Goal: Task Accomplishment & Management: Complete application form

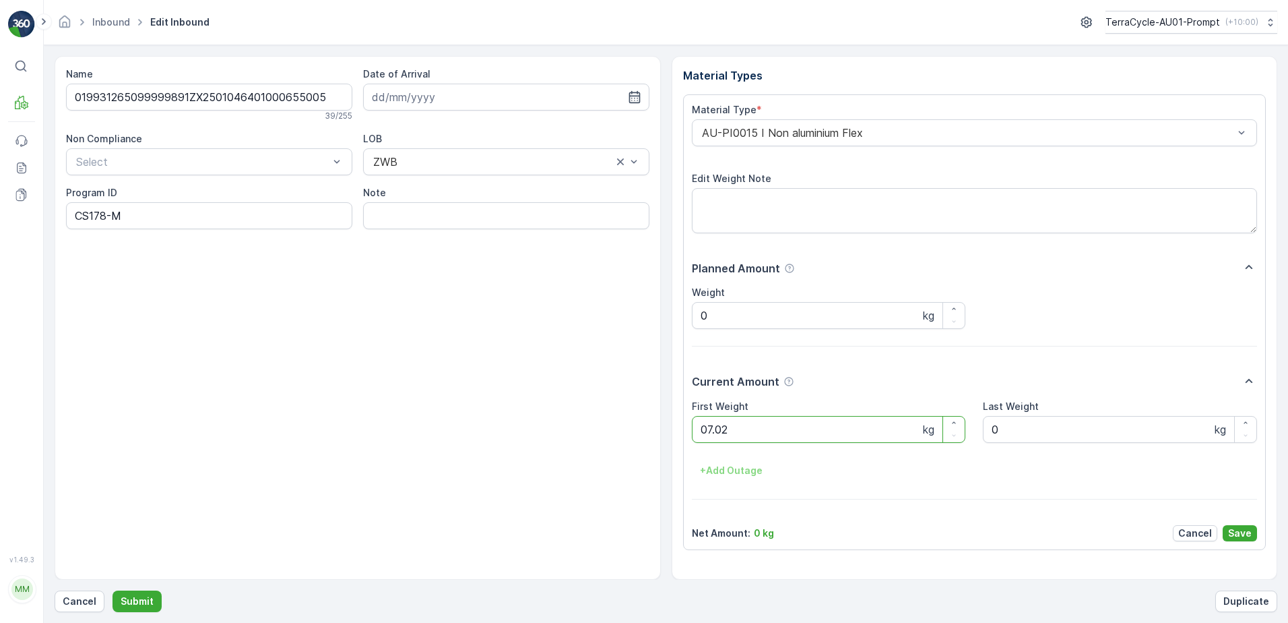
click at [113, 590] on button "Submit" at bounding box center [137, 601] width 49 height 22
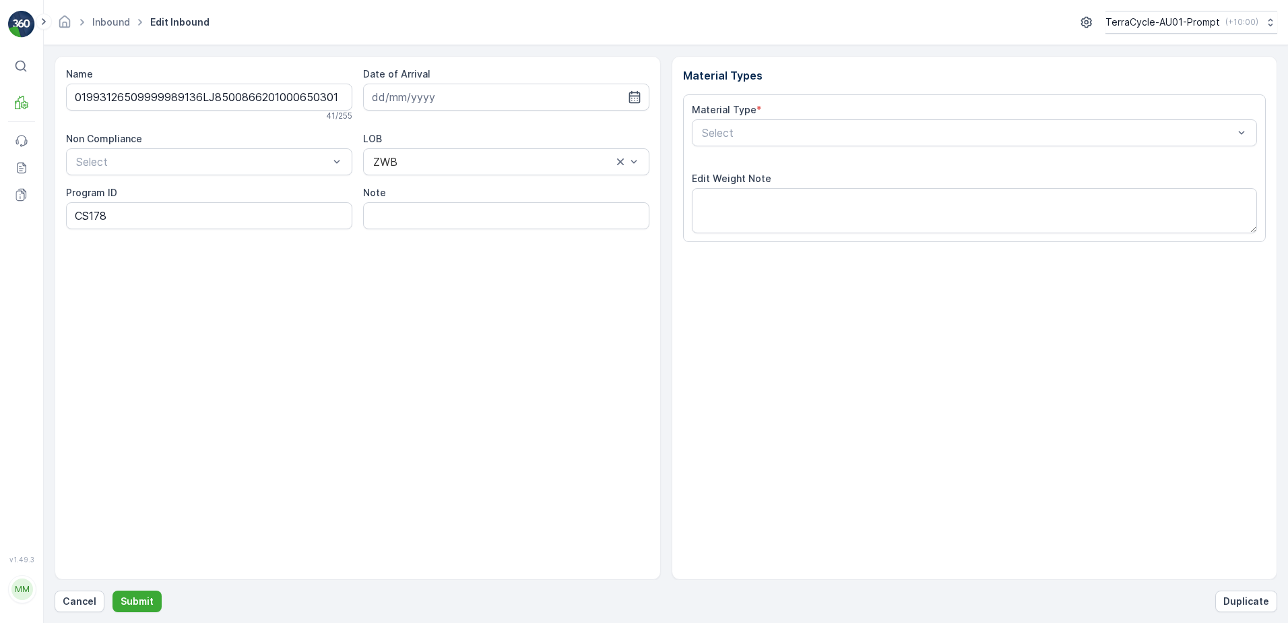
type input "[DATE]"
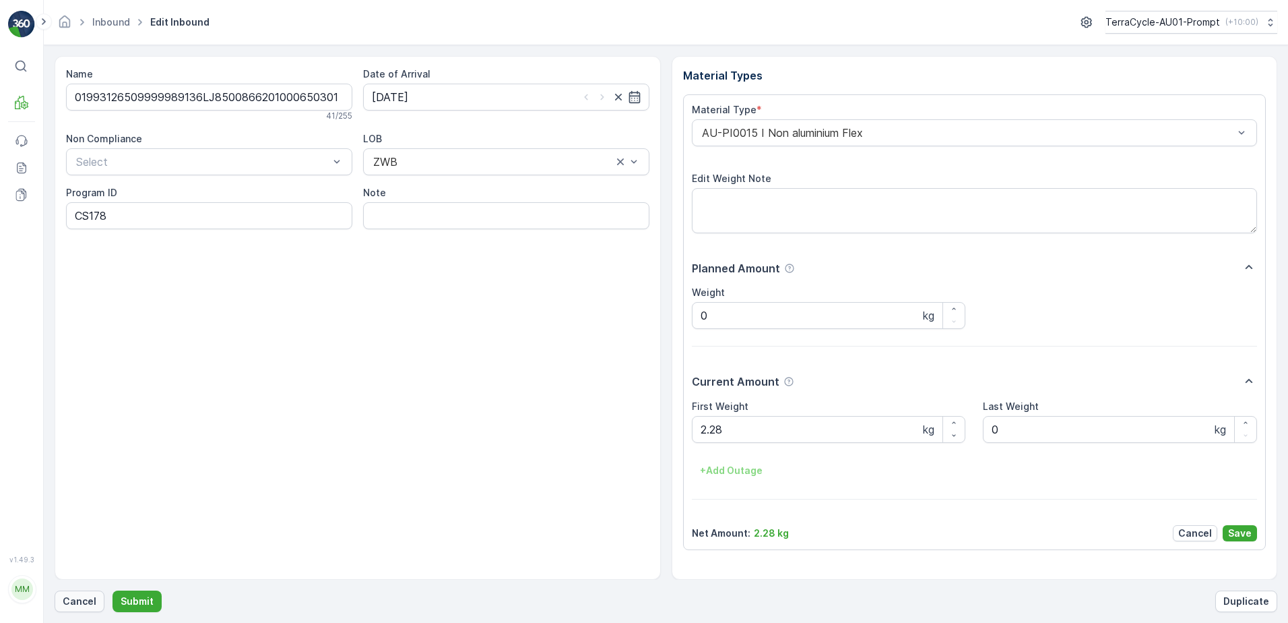
click at [84, 598] on p "Cancel" at bounding box center [80, 600] width 34 height 13
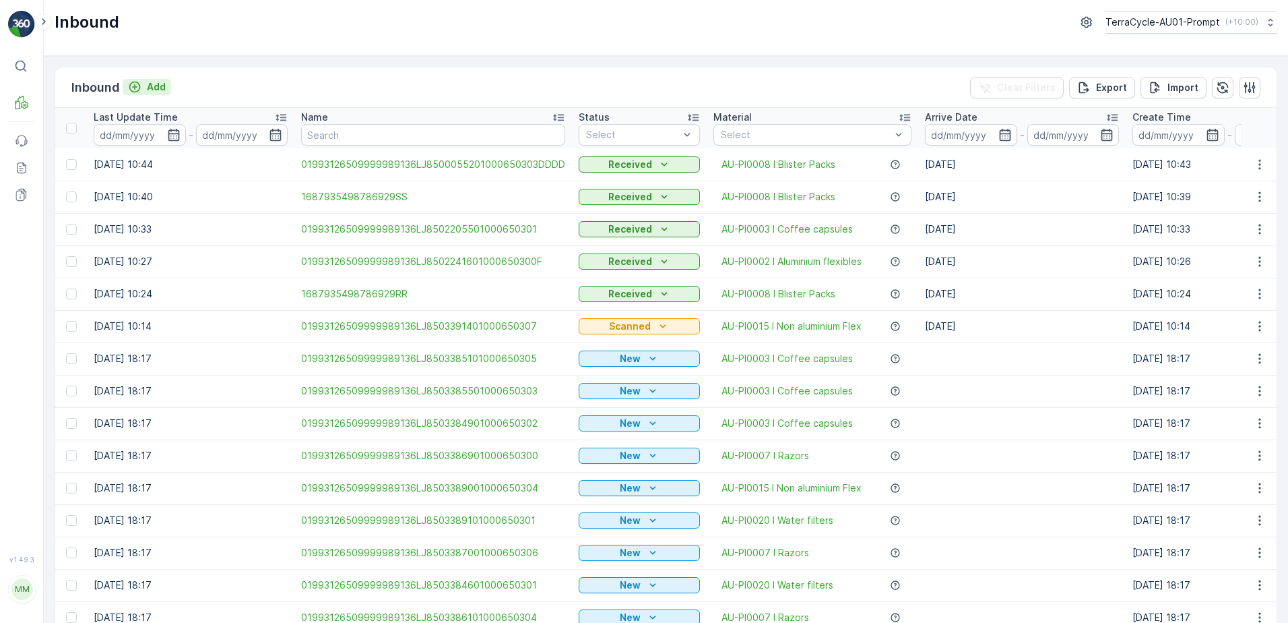
click at [162, 90] on p "Add" at bounding box center [156, 86] width 19 height 13
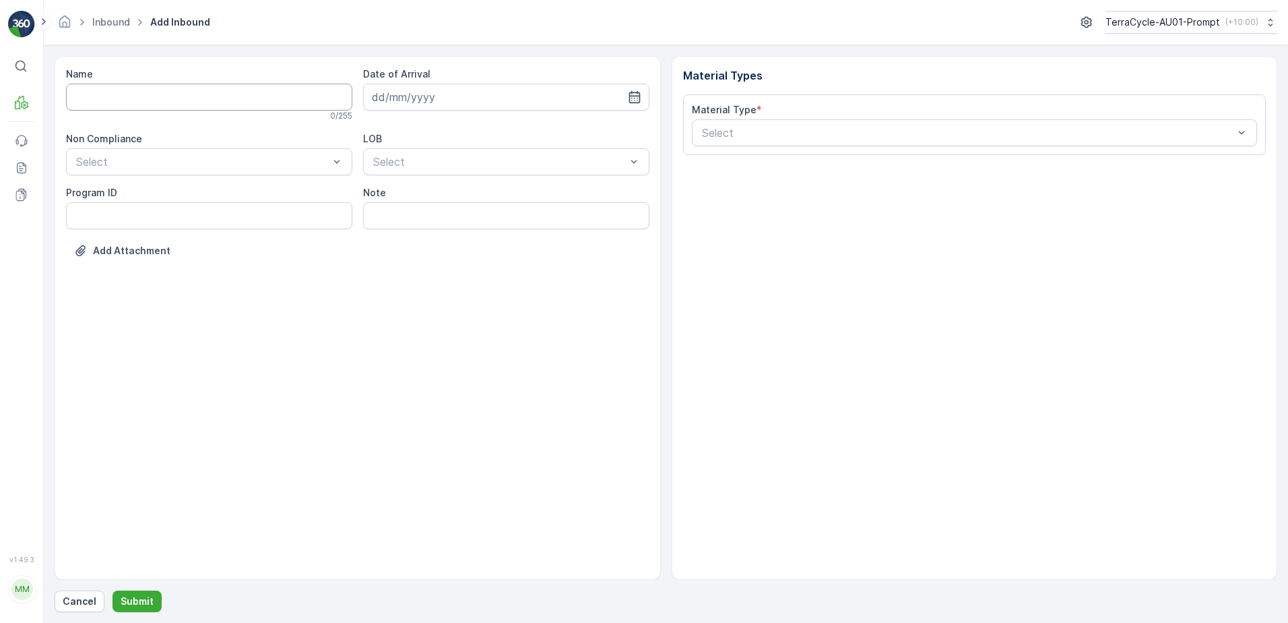
click at [148, 99] on input "Name" at bounding box center [209, 97] width 286 height 27
click at [113, 590] on button "Submit" at bounding box center [137, 601] width 49 height 22
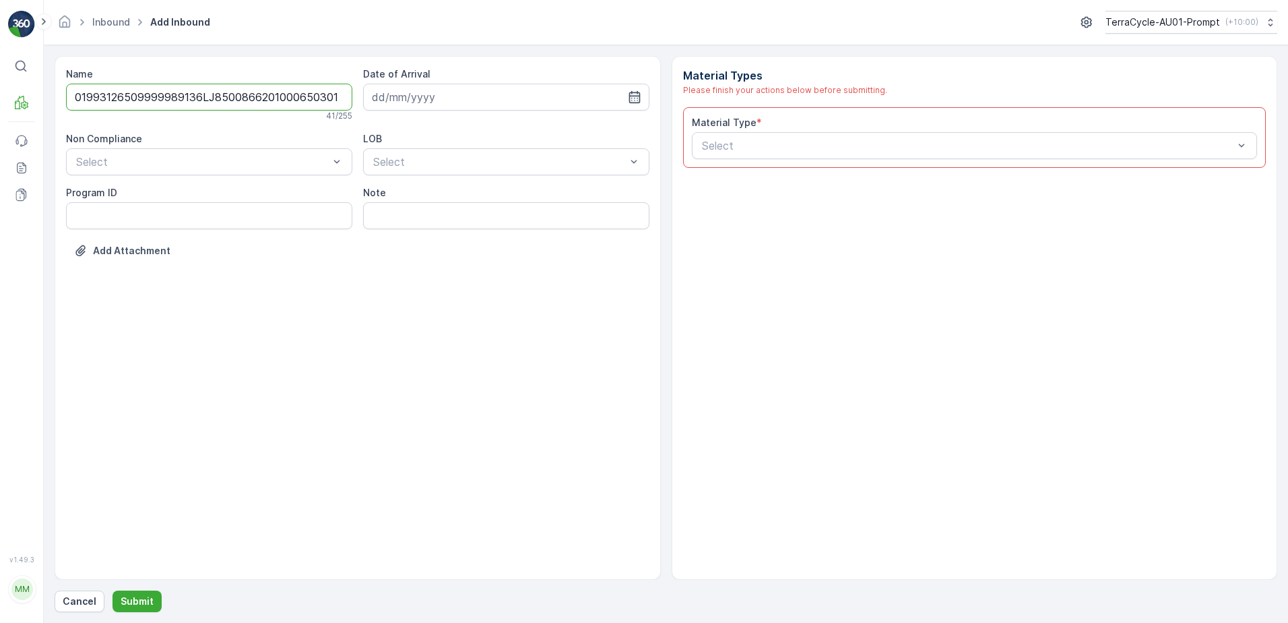
scroll to position [0, 2]
click at [326, 102] on input "01993126509999989136LJ8500866201000650301" at bounding box center [209, 97] width 286 height 27
type input "01993126509999989136LJ8500866201000650301A"
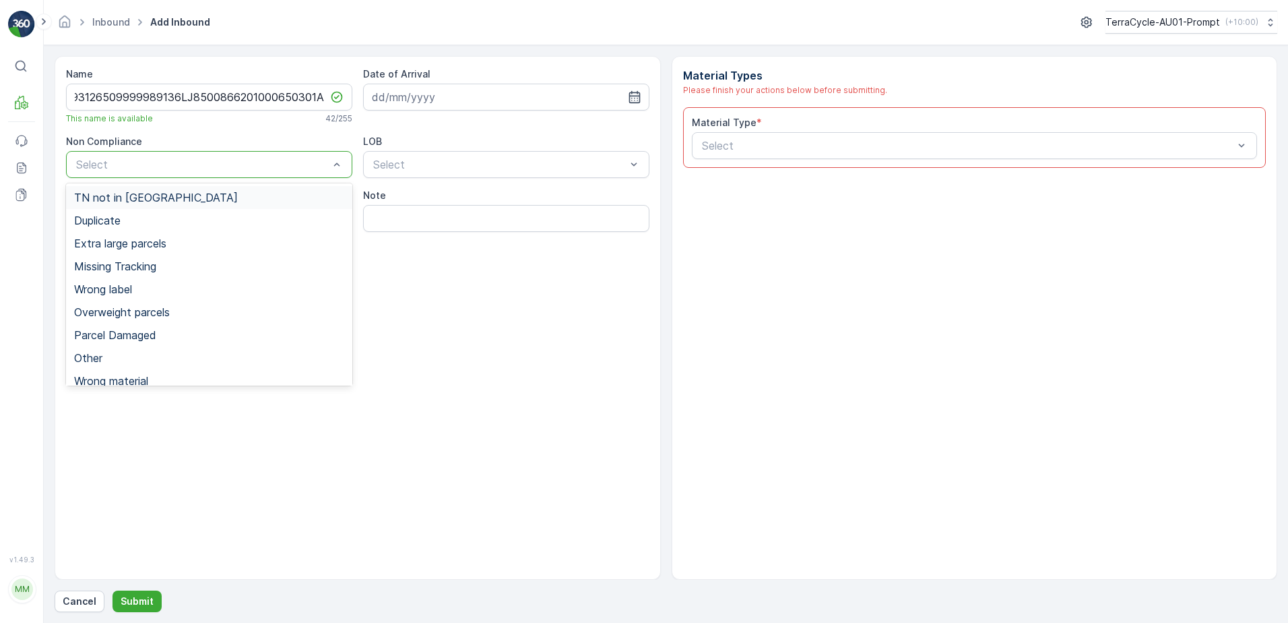
scroll to position [0, 0]
click at [127, 218] on div "Duplicate" at bounding box center [209, 220] width 270 height 12
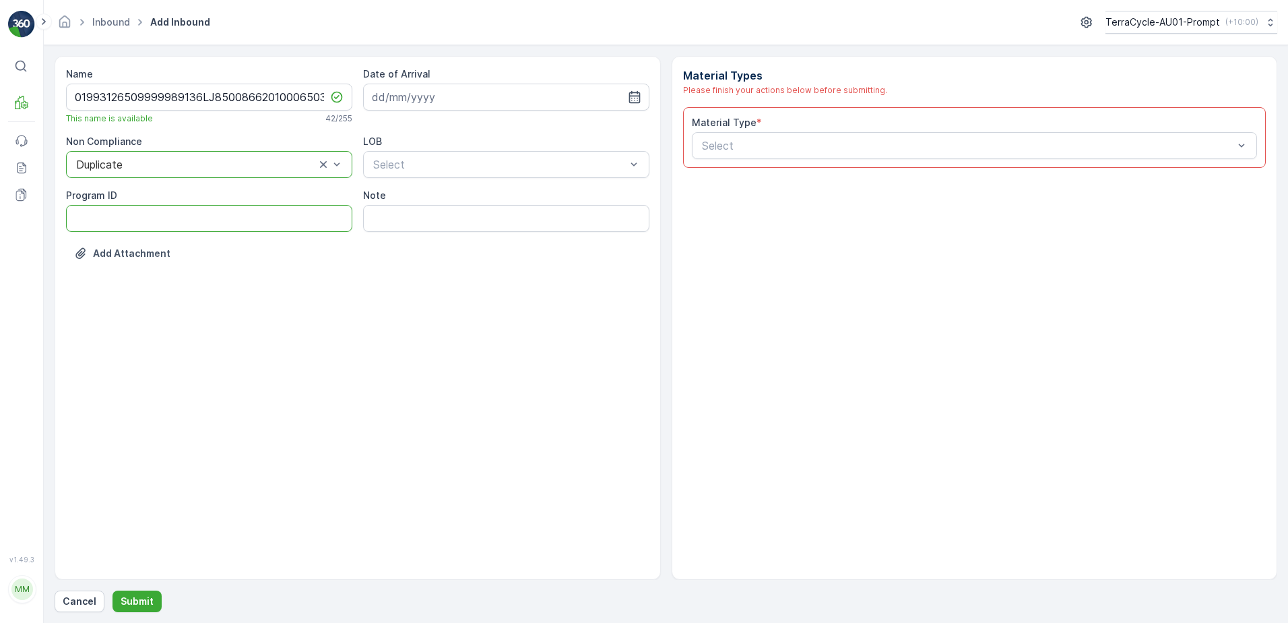
click at [120, 219] on ID "Program ID" at bounding box center [209, 218] width 286 height 27
type ID "CS178-S"
click at [471, 96] on input at bounding box center [506, 97] width 286 height 27
click at [410, 212] on div "8" at bounding box center [411, 210] width 22 height 22
type input "[DATE]"
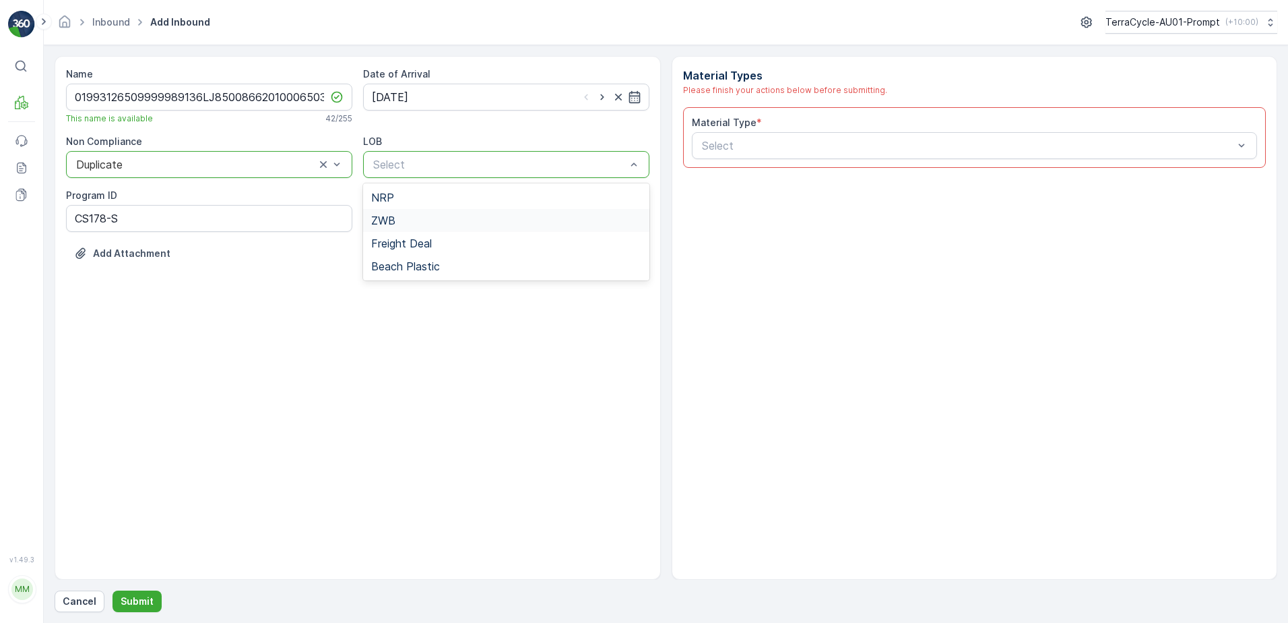
click at [400, 226] on div "ZWB" at bounding box center [506, 220] width 286 height 23
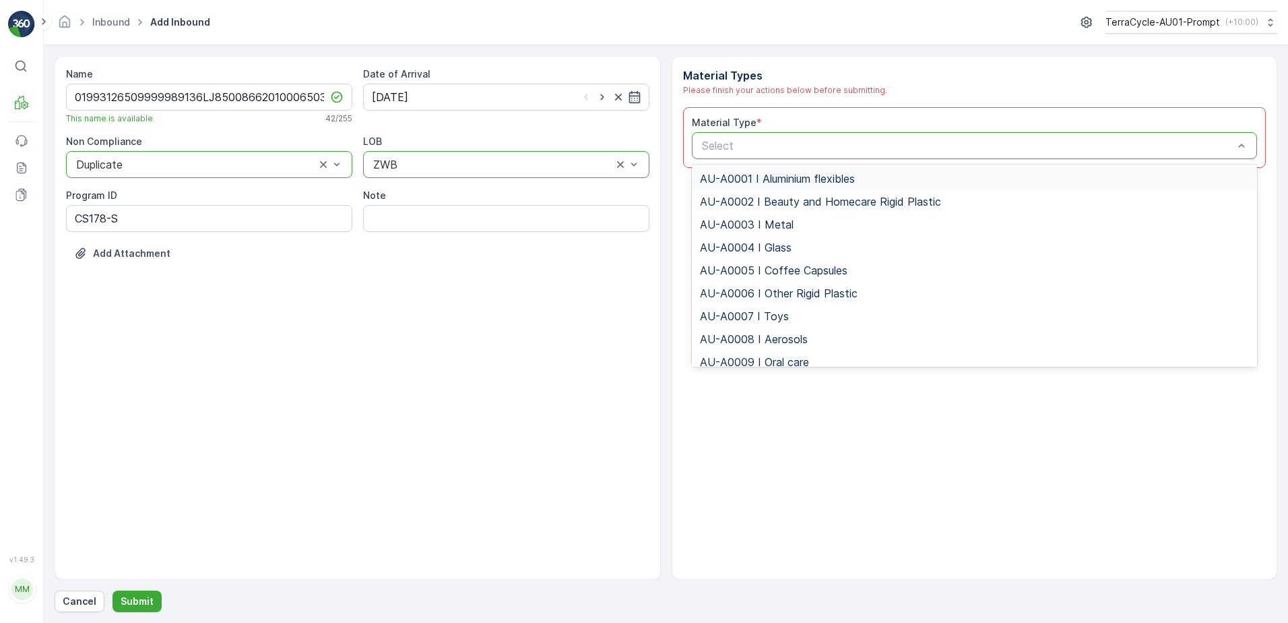
click at [765, 135] on div "Select" at bounding box center [975, 145] width 566 height 27
type input "0015"
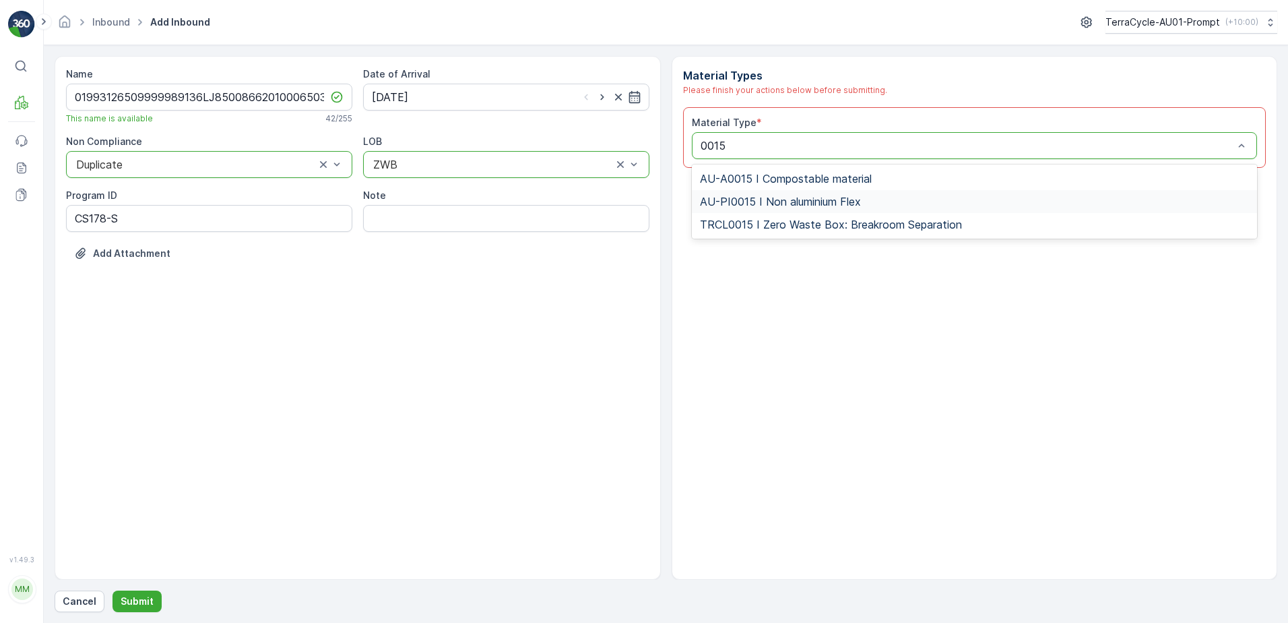
click at [807, 199] on span "AU-PI0015 I Non aluminium Flex" at bounding box center [780, 201] width 161 height 12
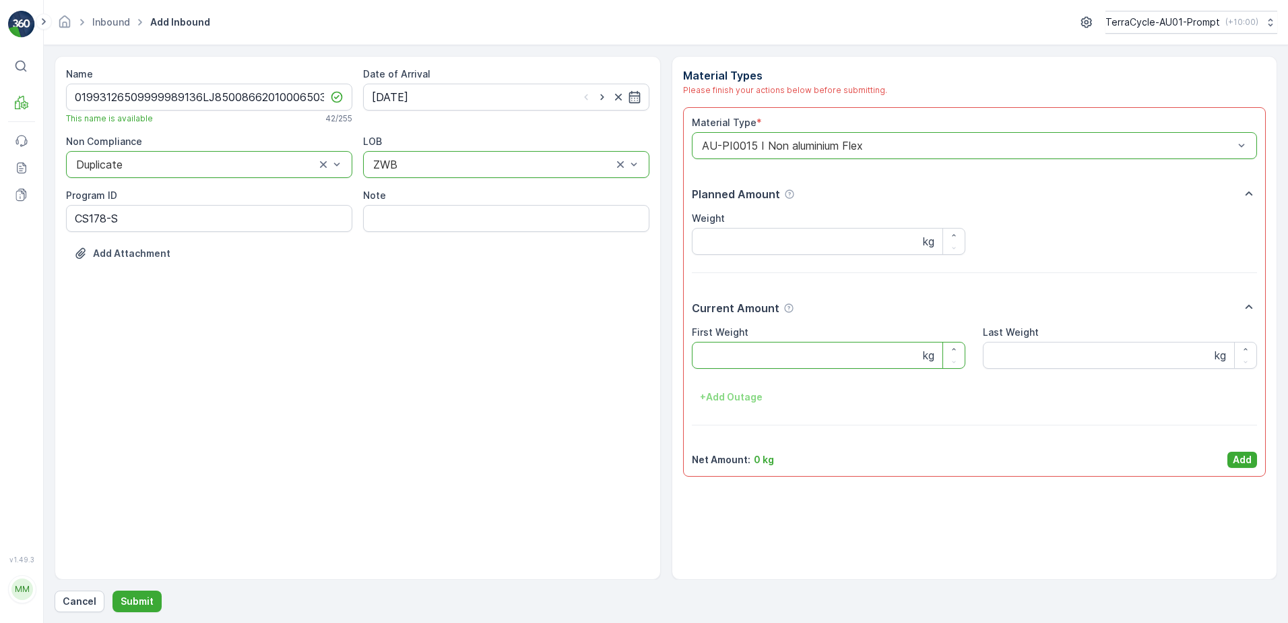
click at [732, 358] on Weight "First Weight" at bounding box center [829, 355] width 274 height 27
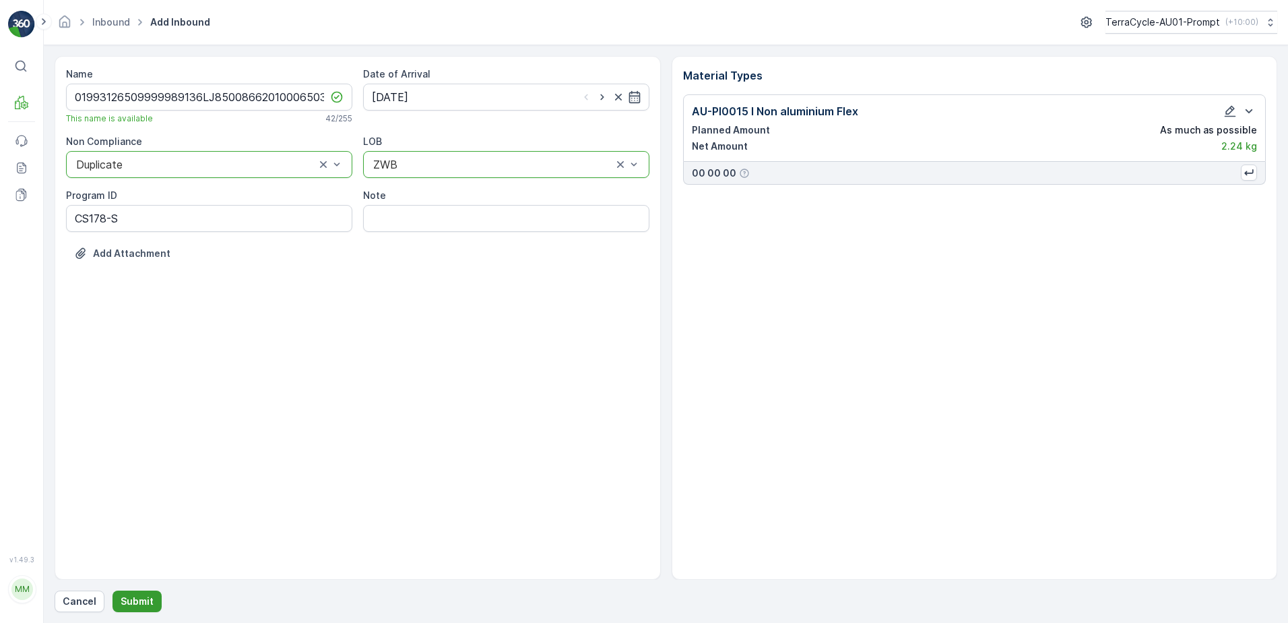
click at [121, 597] on p "Submit" at bounding box center [137, 600] width 33 height 13
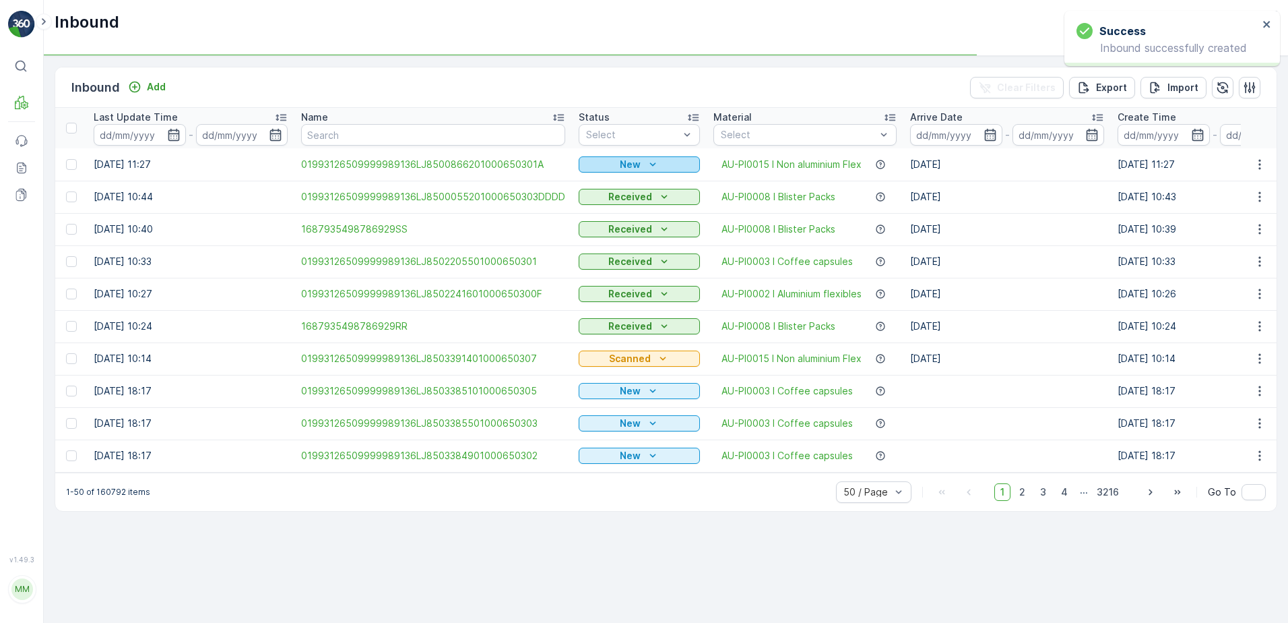
click at [647, 168] on icon "New" at bounding box center [652, 164] width 13 height 13
drag, startPoint x: 610, startPoint y: 204, endPoint x: 1004, endPoint y: 280, distance: 400.7
click at [611, 204] on span "Scanned" at bounding box center [603, 203] width 40 height 13
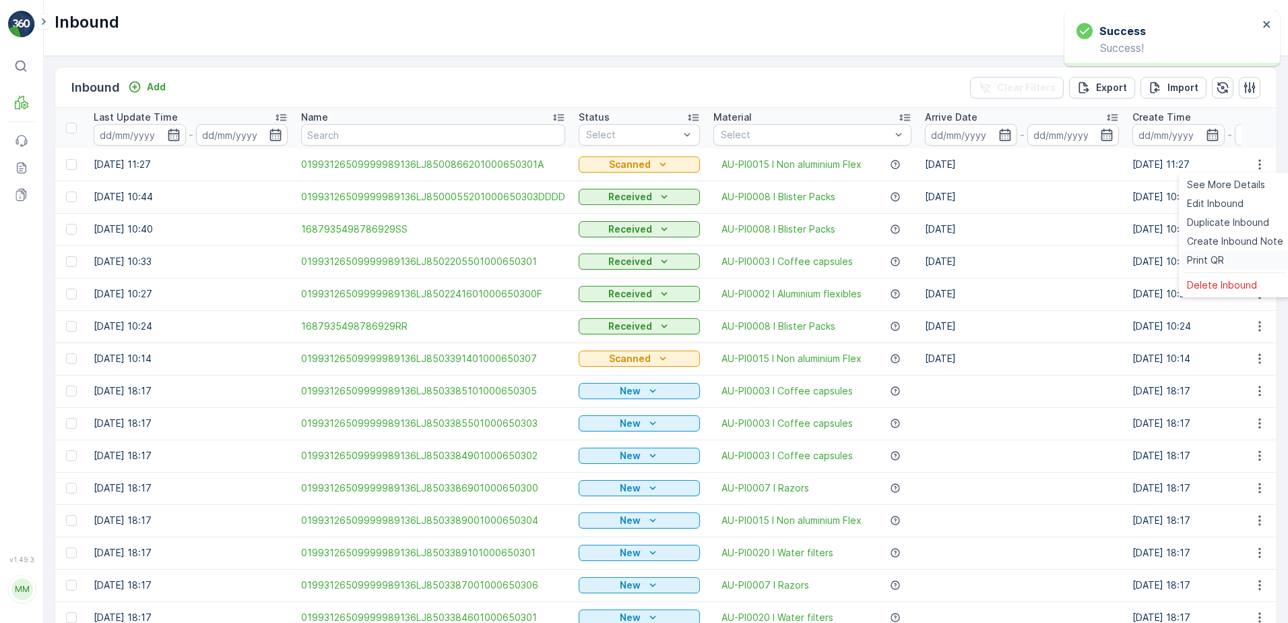
click at [1205, 257] on span "Print QR" at bounding box center [1205, 259] width 37 height 13
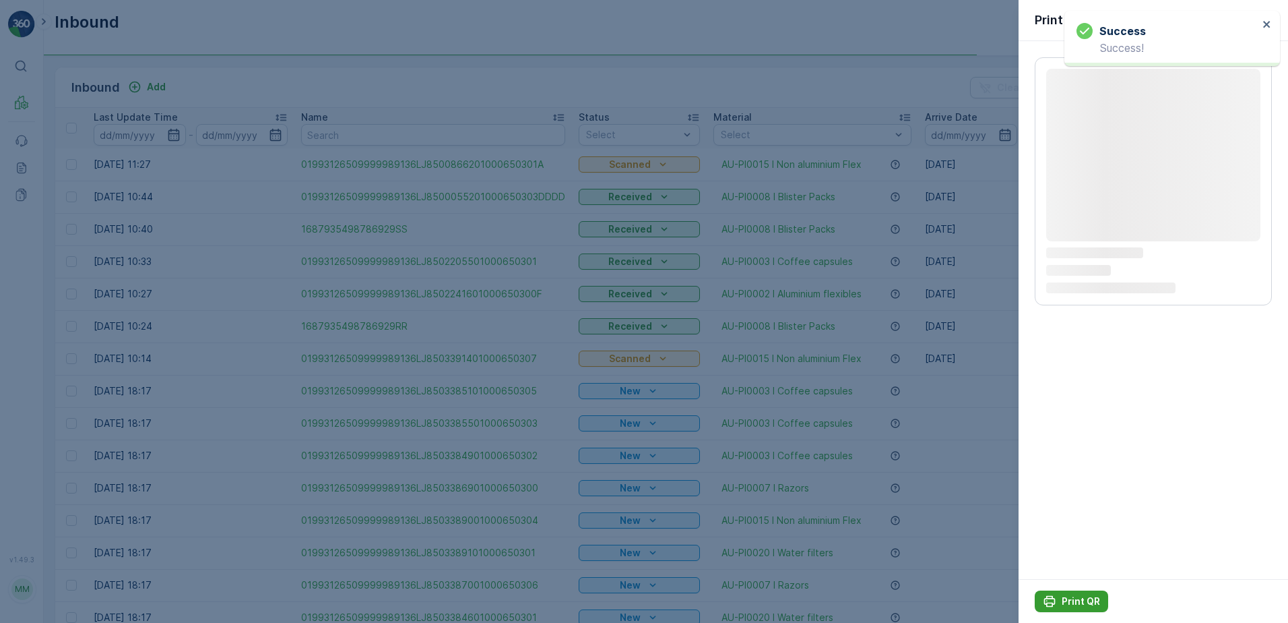
click at [1053, 601] on icon "Print QR" at bounding box center [1049, 600] width 13 height 13
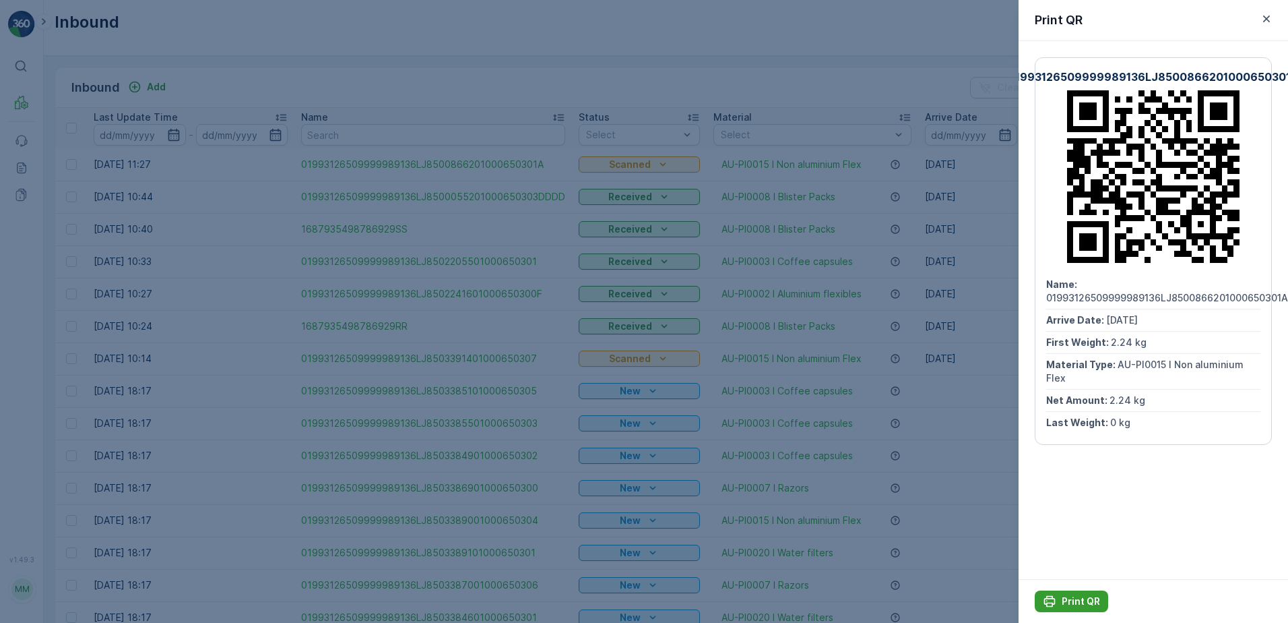
click at [1071, 594] on p "Print QR" at bounding box center [1081, 600] width 38 height 13
click at [1267, 20] on icon "button" at bounding box center [1266, 18] width 7 height 7
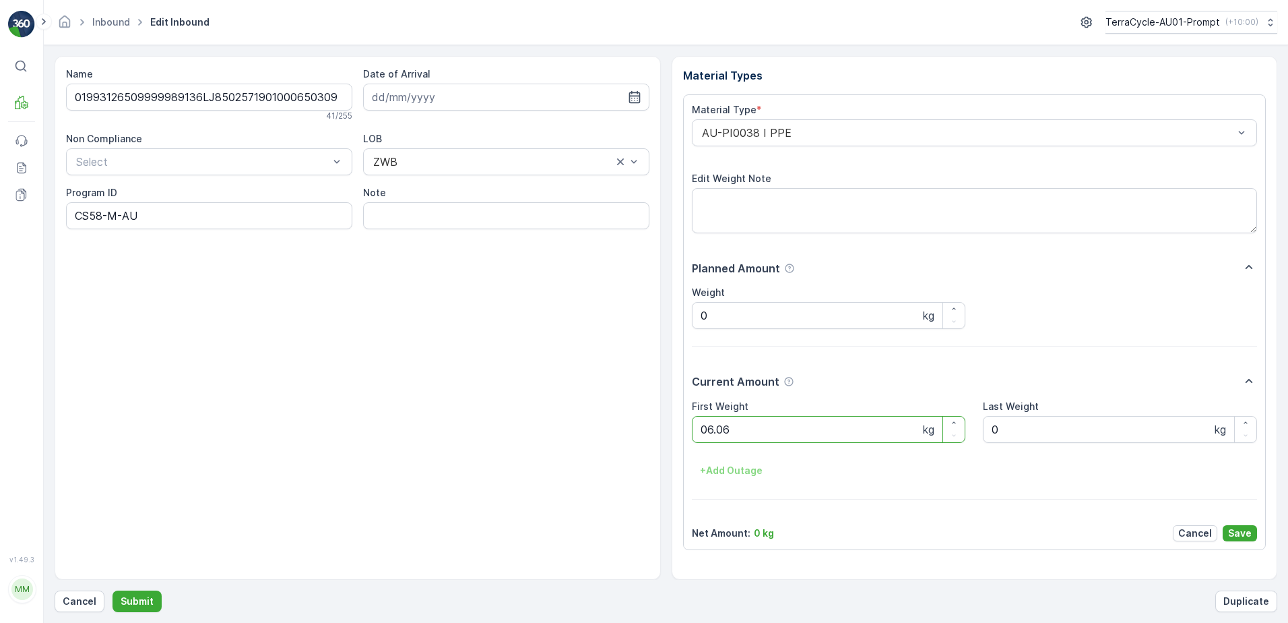
click button "Submit" at bounding box center [137, 601] width 49 height 22
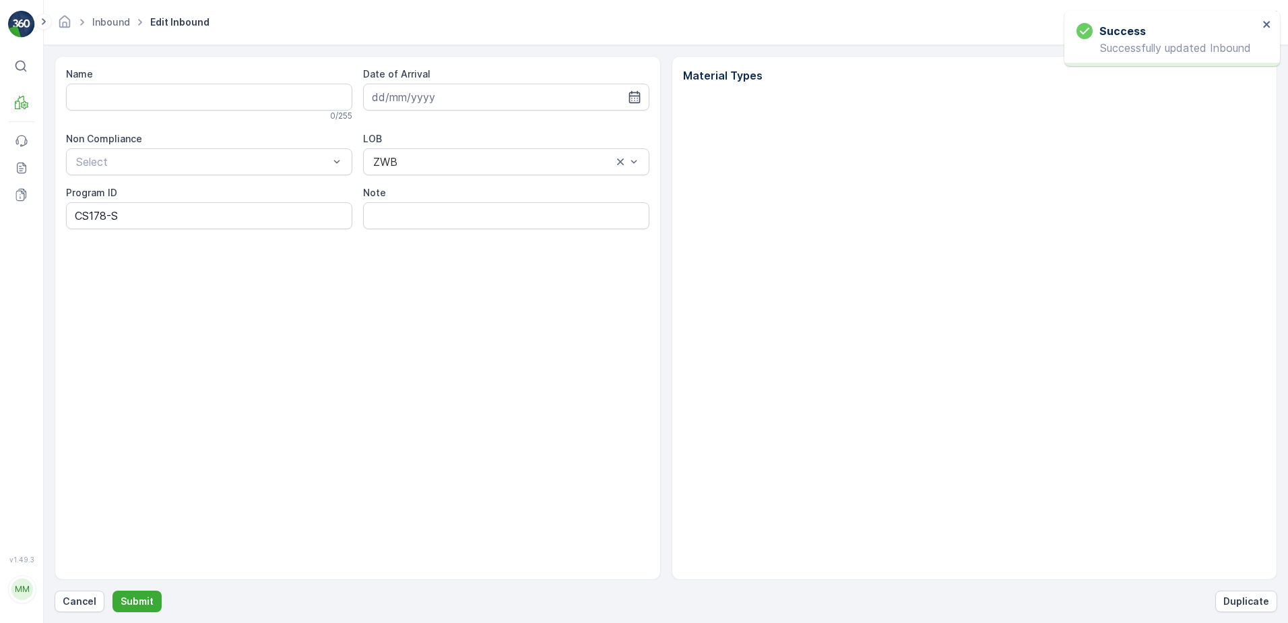
type input "019931265099999891ZX2500605901000655000"
type input "[DATE]"
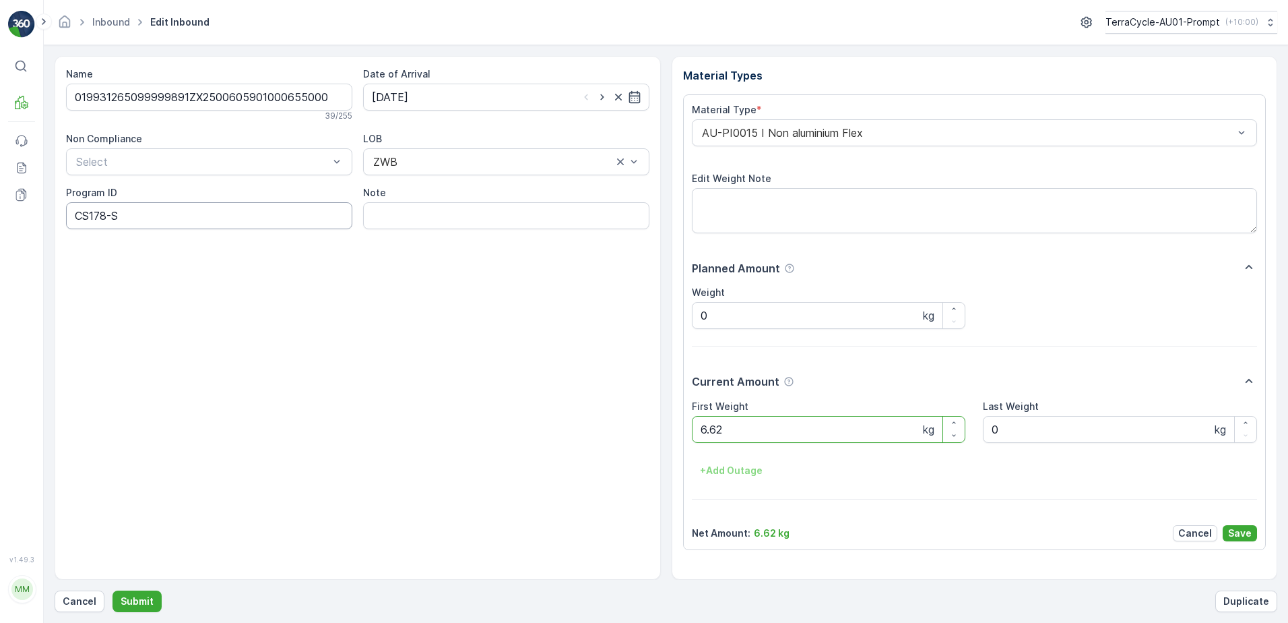
click at [104, 218] on ID "CS178-S" at bounding box center [209, 215] width 286 height 27
type ID "CS24-S"
click at [699, 131] on div "AU-PI0015 I Non aluminium Flex" at bounding box center [975, 132] width 566 height 27
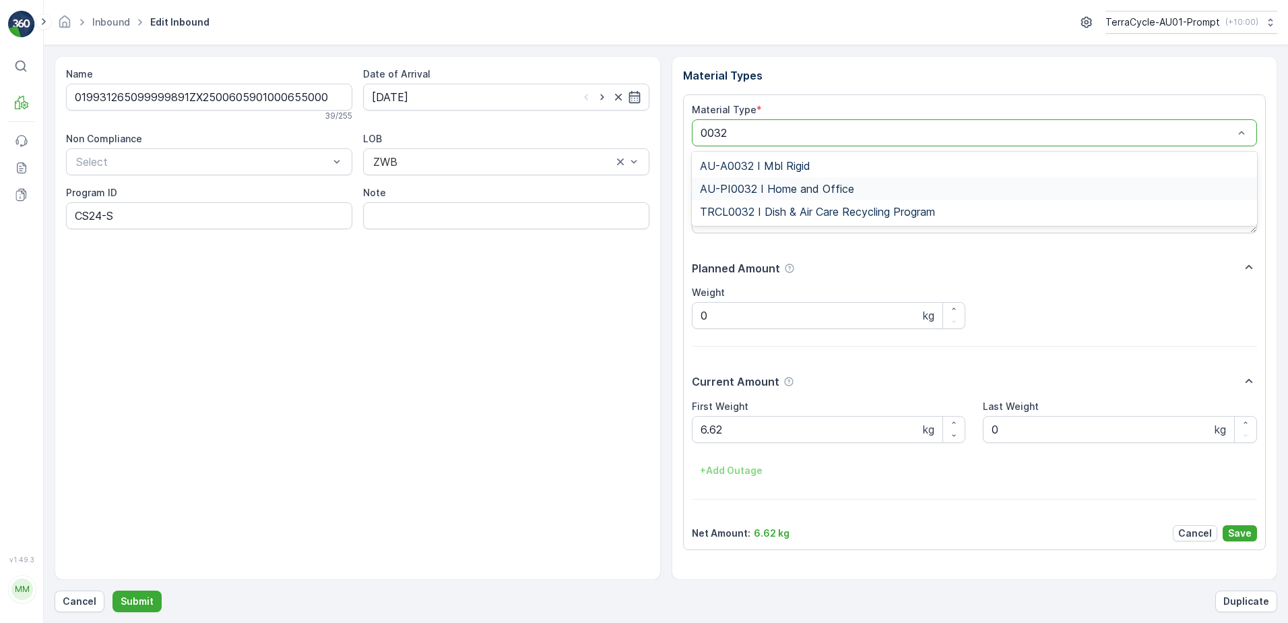
click at [796, 189] on span "AU-PI0032 I Home and Office" at bounding box center [777, 189] width 154 height 12
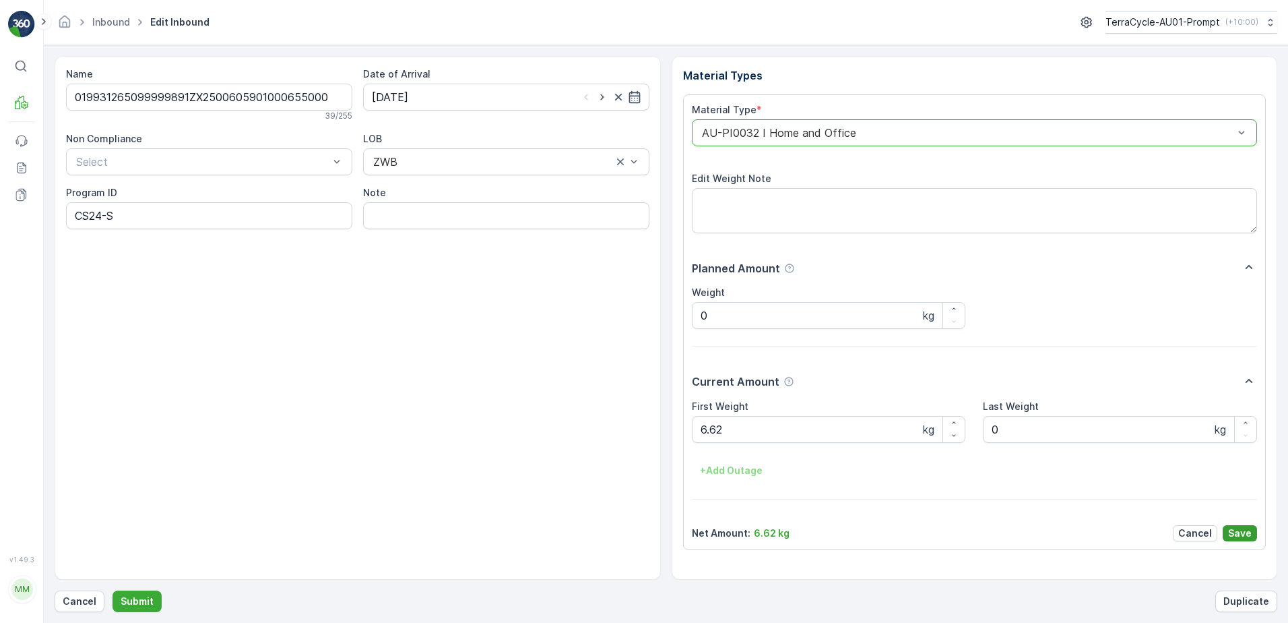
click at [1240, 532] on p "Save" at bounding box center [1240, 532] width 24 height 13
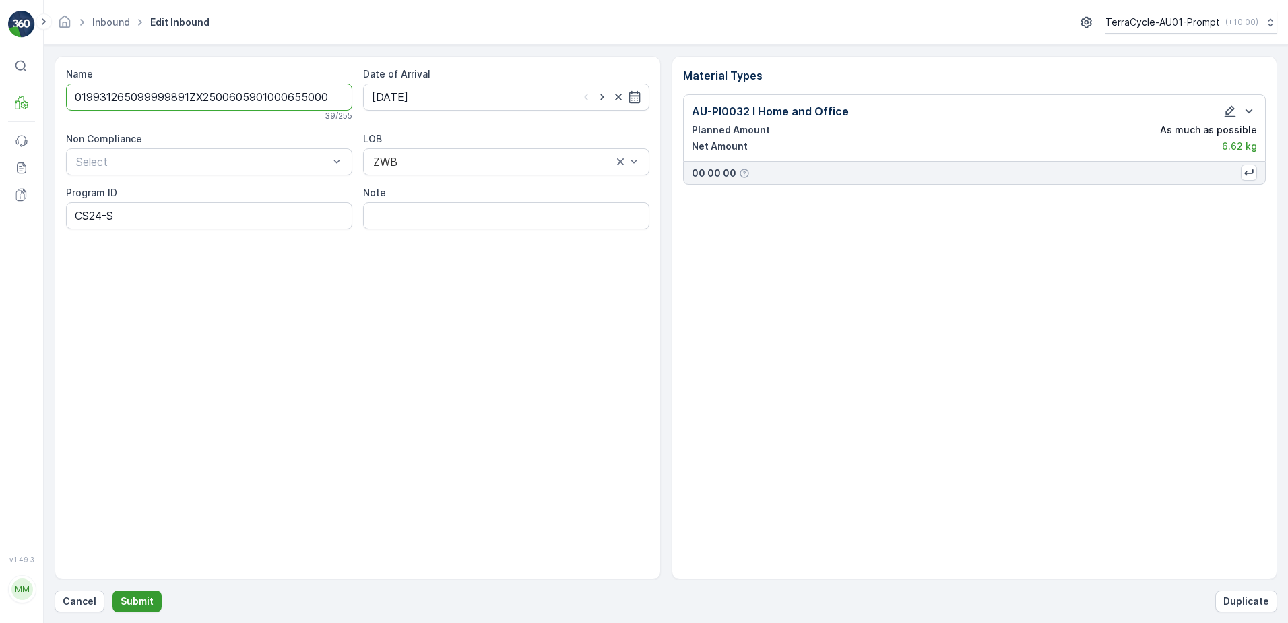
click at [127, 602] on p "Submit" at bounding box center [137, 600] width 33 height 13
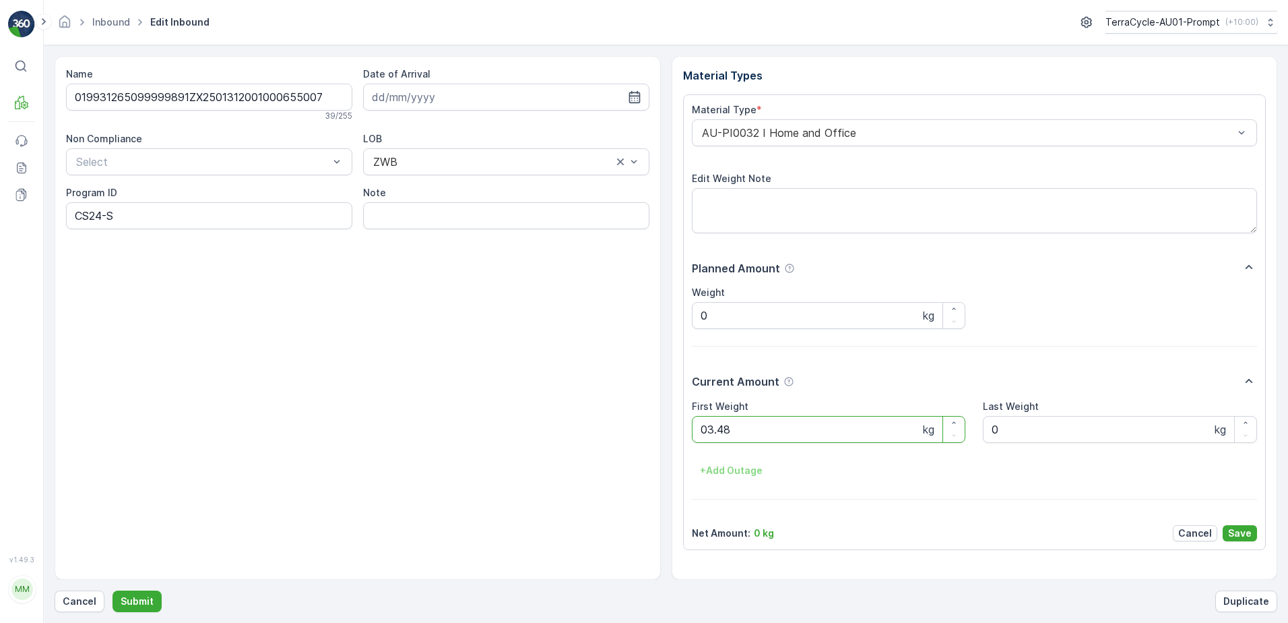
click button "Submit" at bounding box center [137, 601] width 49 height 22
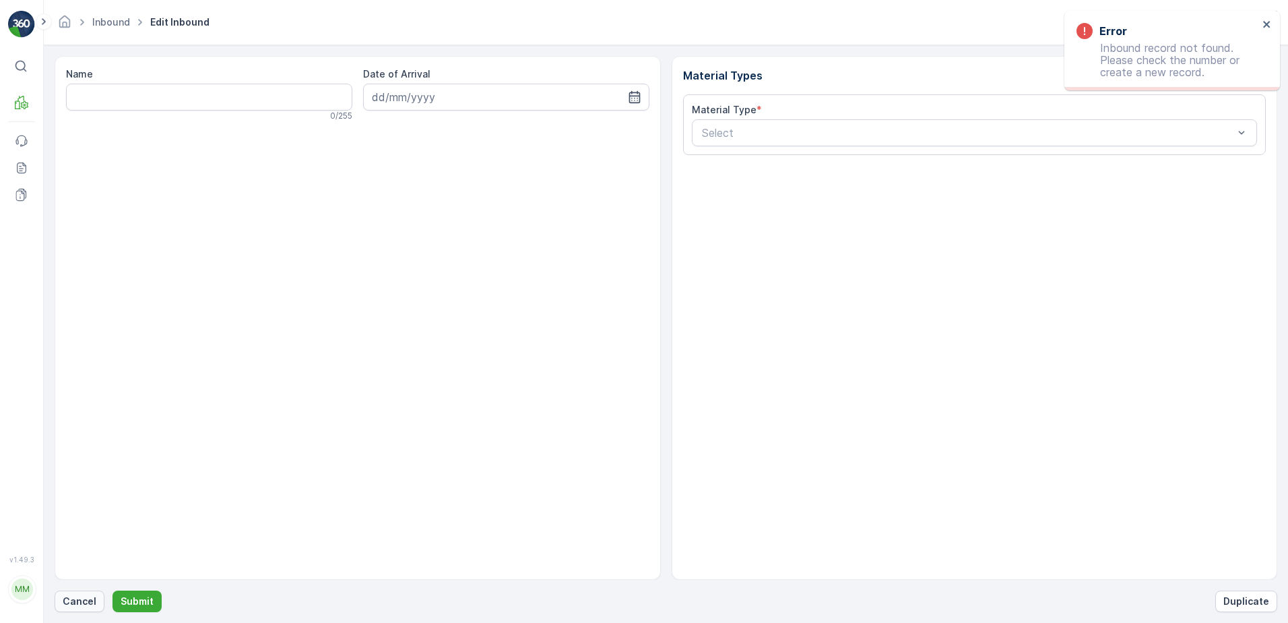
click at [76, 593] on button "Cancel" at bounding box center [80, 601] width 50 height 22
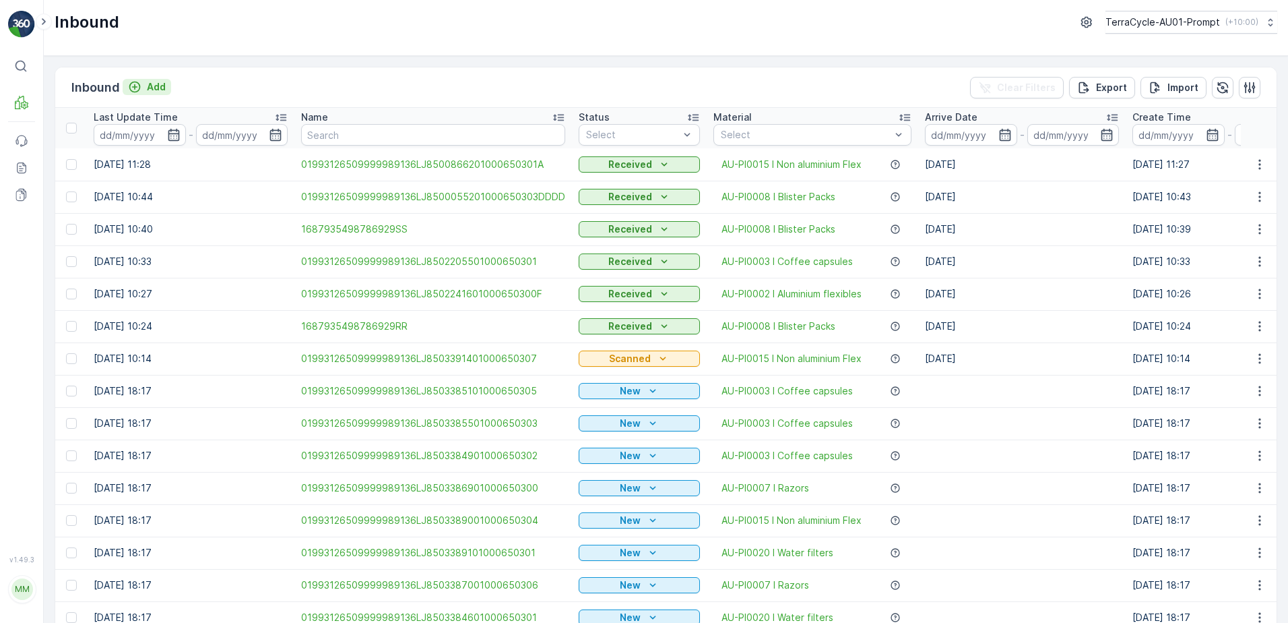
click at [150, 85] on p "Add" at bounding box center [156, 86] width 19 height 13
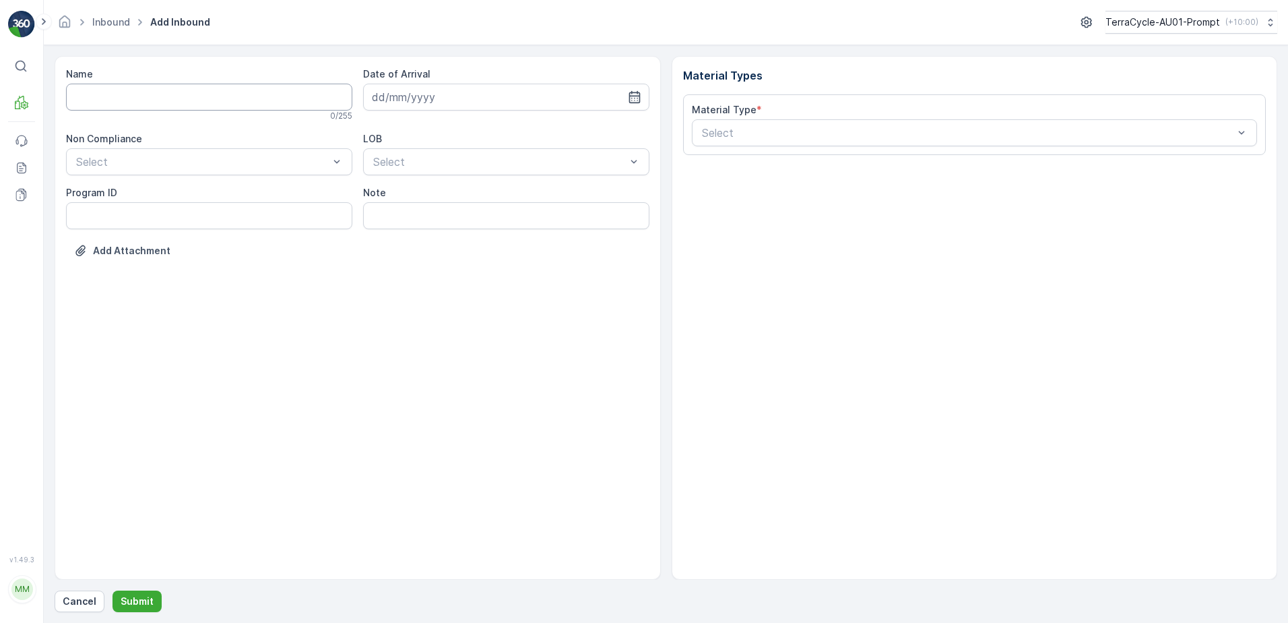
click at [152, 94] on input "Name" at bounding box center [209, 97] width 286 height 27
type input "019931265099999891ZX2001636401000650804"
click at [113, 590] on button "Submit" at bounding box center [137, 601] width 49 height 22
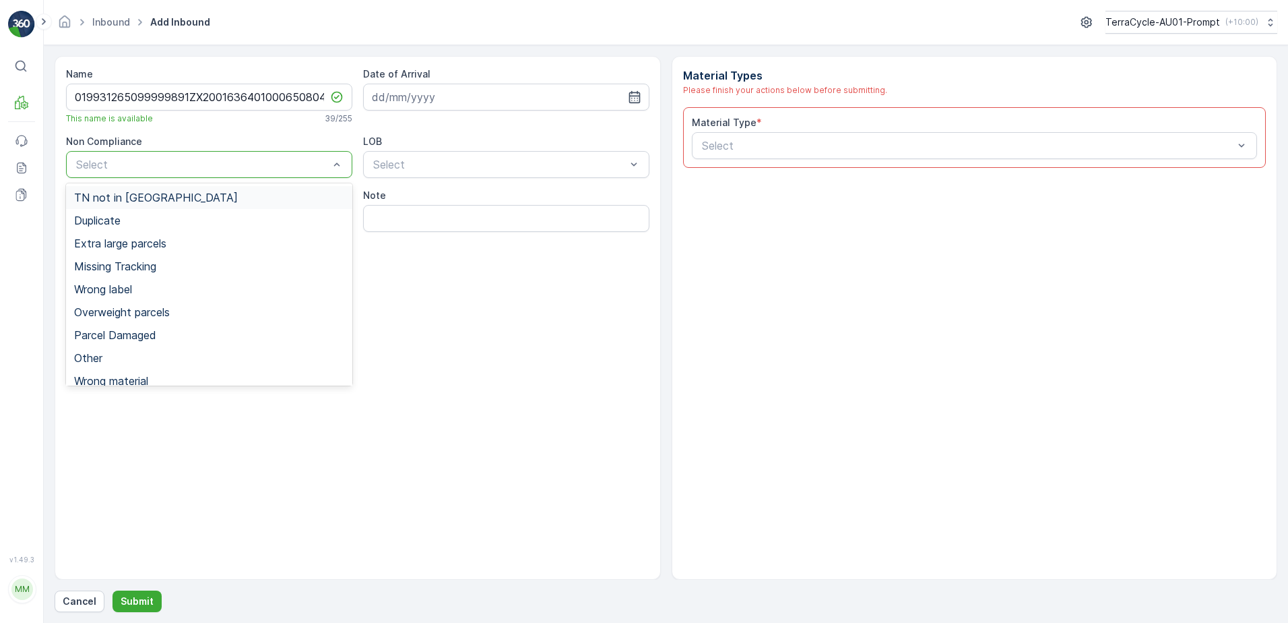
drag, startPoint x: 179, startPoint y: 191, endPoint x: 143, endPoint y: 219, distance: 45.7
click at [177, 193] on div "TN not in [GEOGRAPHIC_DATA]" at bounding box center [209, 197] width 270 height 12
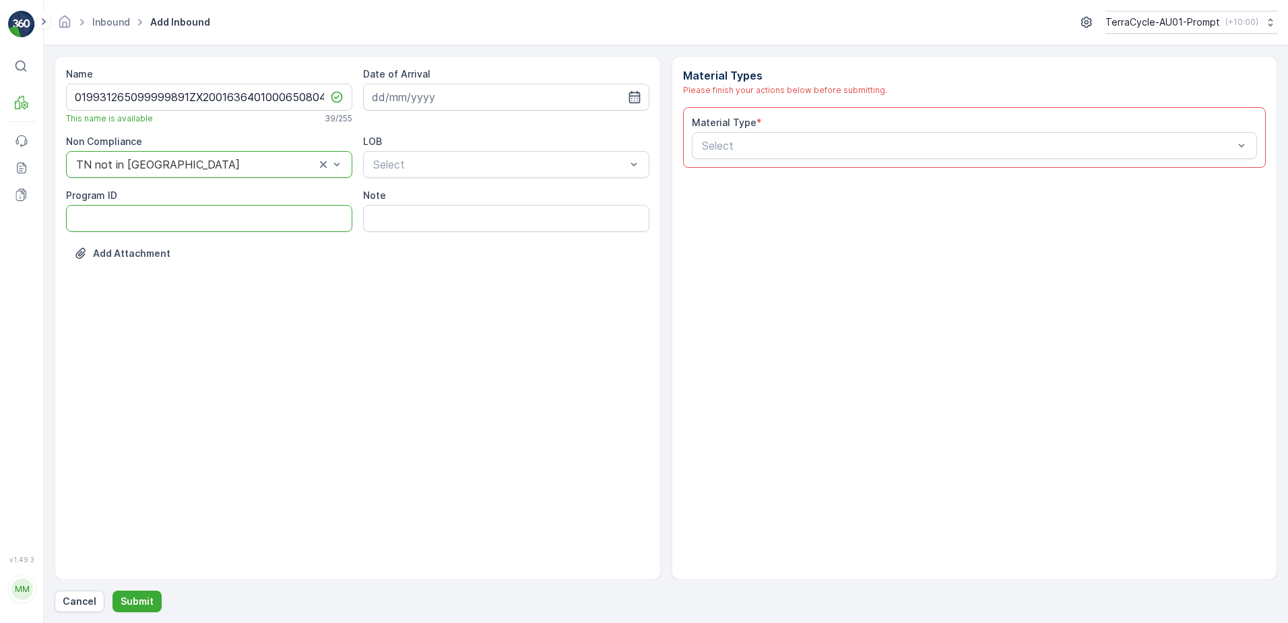
click at [141, 221] on ID "Program ID" at bounding box center [209, 218] width 286 height 27
type ID "CS90-S"
click at [510, 94] on input at bounding box center [506, 97] width 286 height 27
drag, startPoint x: 407, startPoint y: 216, endPoint x: 427, endPoint y: 202, distance: 24.3
click at [410, 214] on div "8" at bounding box center [411, 210] width 22 height 22
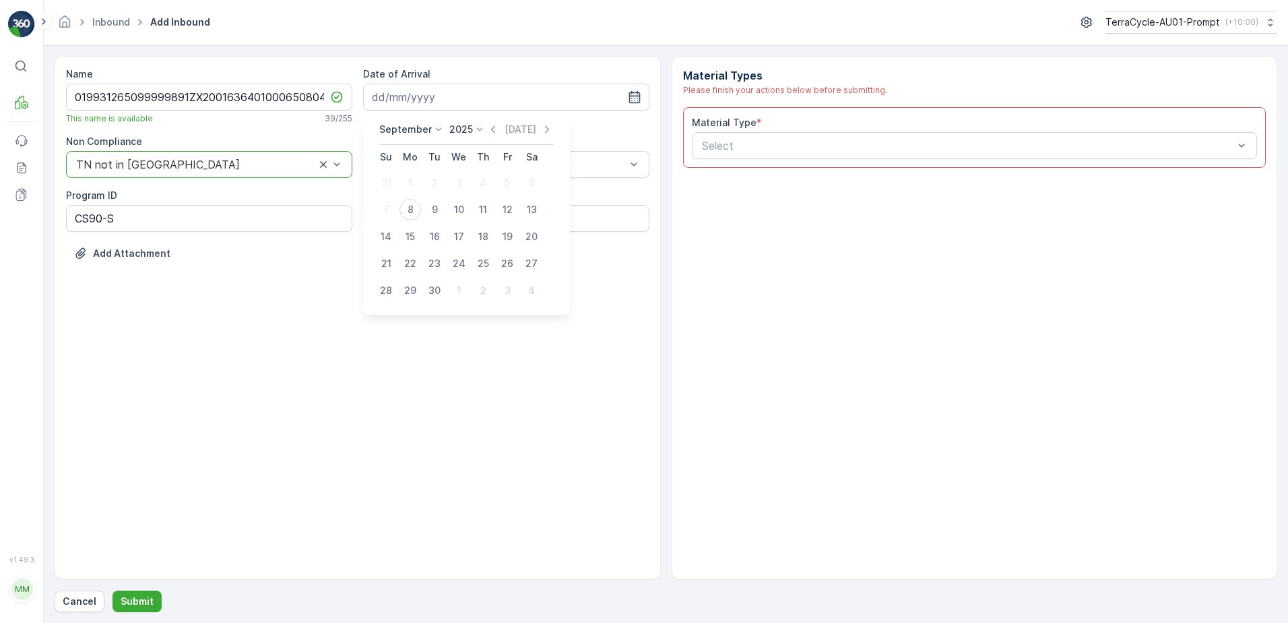
type input "[DATE]"
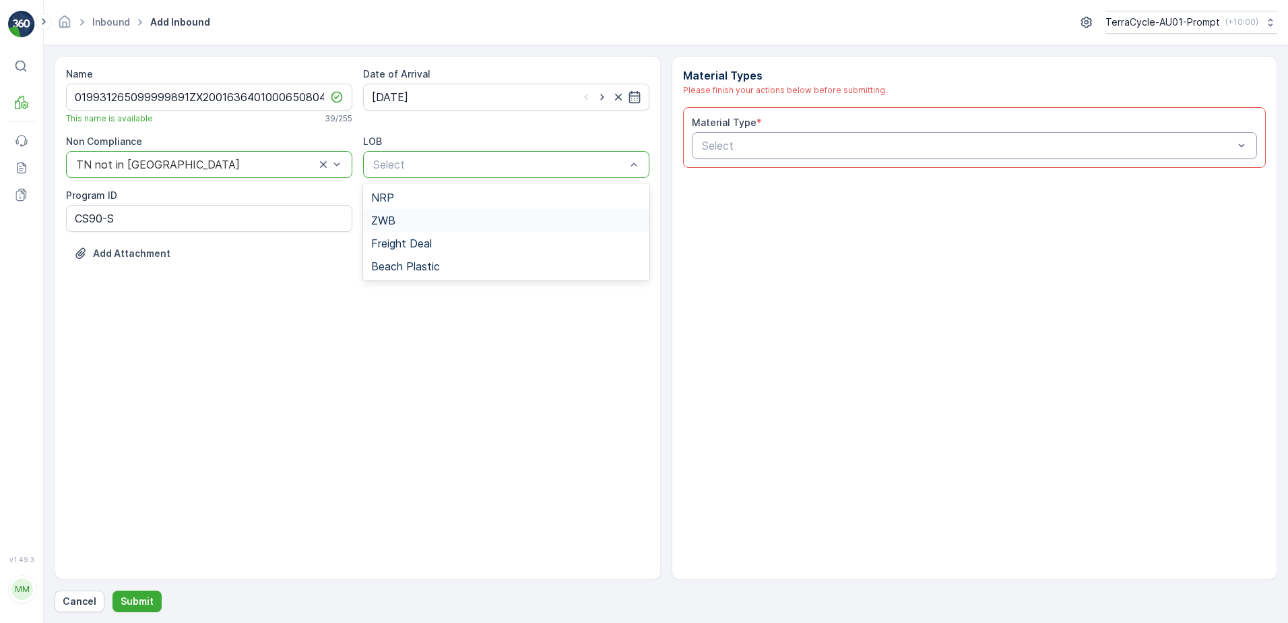
drag, startPoint x: 445, startPoint y: 216, endPoint x: 732, endPoint y: 142, distance: 296.3
click at [484, 208] on div "NRP ZWB Freight Deal Beach Plastic" at bounding box center [506, 231] width 286 height 97
drag, startPoint x: 484, startPoint y: 218, endPoint x: 776, endPoint y: 162, distance: 296.4
click at [490, 216] on div "ZWB" at bounding box center [506, 220] width 270 height 12
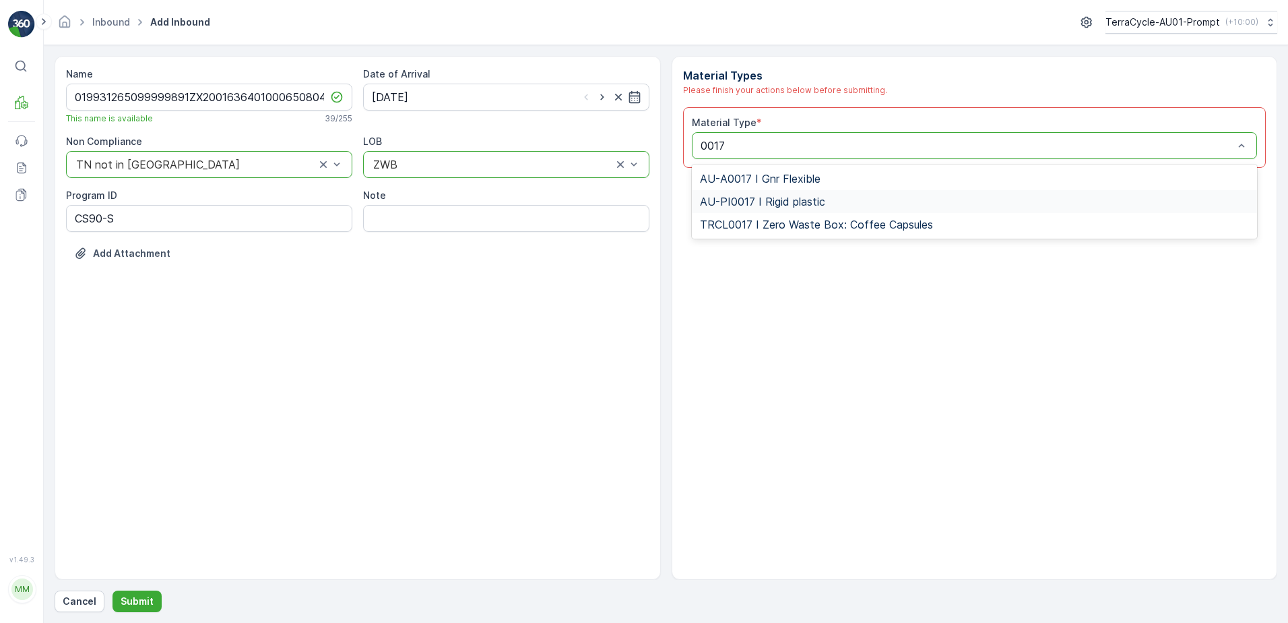
click at [829, 202] on div "AU-PI0017 I Rigid plastic" at bounding box center [975, 201] width 550 height 12
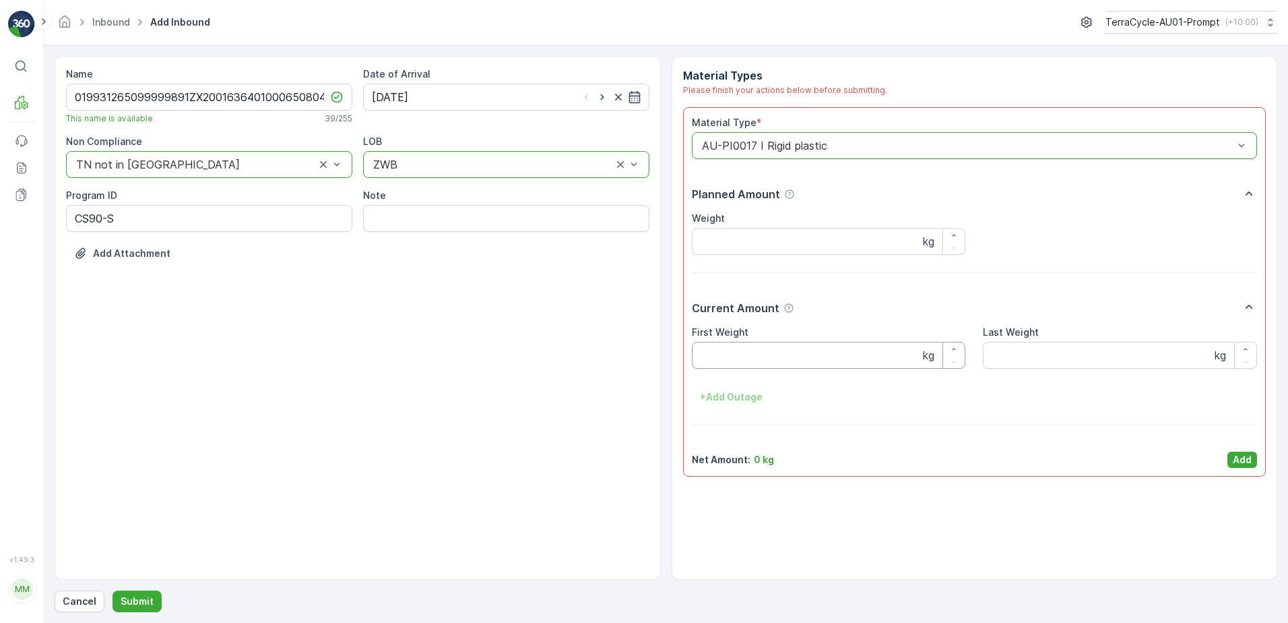
click at [771, 358] on Weight "First Weight" at bounding box center [829, 355] width 274 height 27
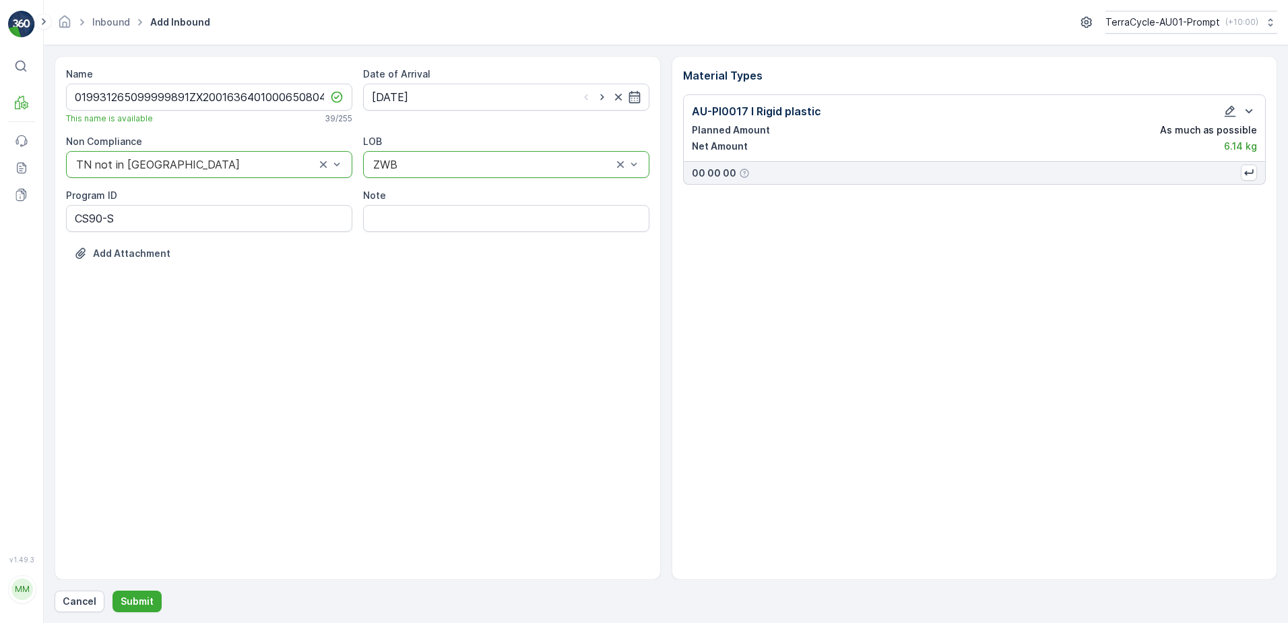
drag, startPoint x: 771, startPoint y: 358, endPoint x: 1288, endPoint y: 168, distance: 550.6
click at [1288, 218] on html "⌘B MRF Events Reports Documents v 1.49.3 MM MRF.AU01 [EMAIL_ADDRESS][PERSON_NAM…" at bounding box center [644, 311] width 1288 height 623
drag, startPoint x: 142, startPoint y: 596, endPoint x: 367, endPoint y: 394, distance: 302.5
click at [152, 590] on div "Name 019931265099999891ZX2001636401000650804 This name is available 39 / 255 Da…" at bounding box center [666, 334] width 1223 height 556
click at [144, 591] on button "Submit" at bounding box center [137, 601] width 49 height 22
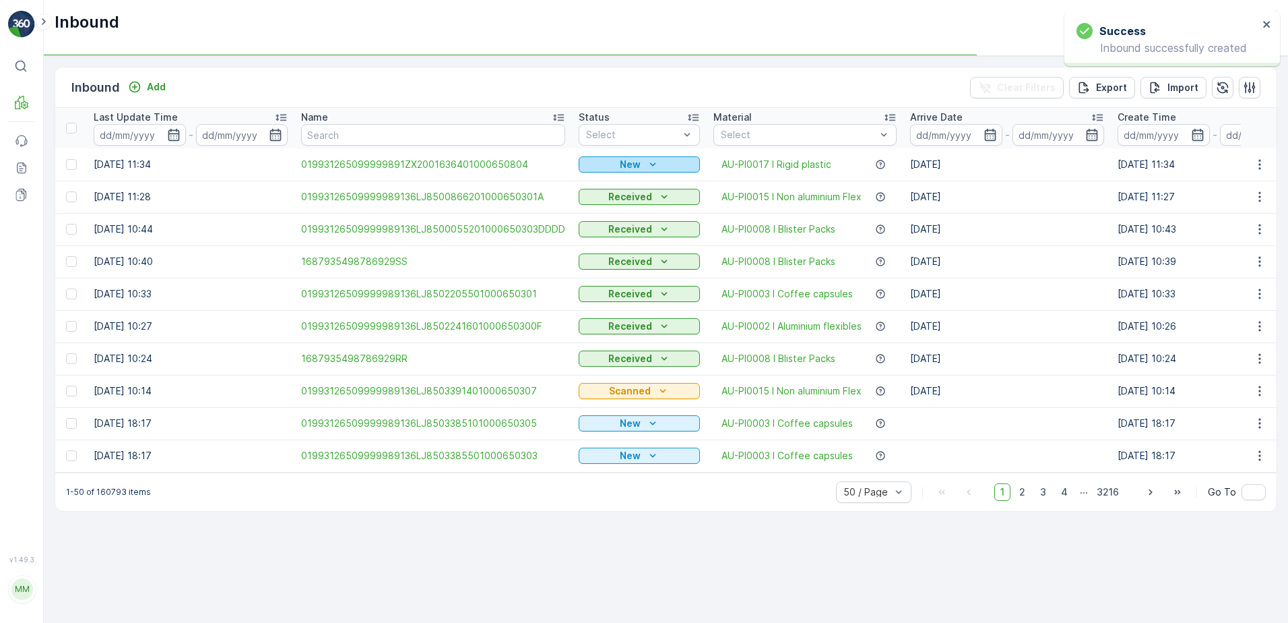
click at [649, 158] on icon "New" at bounding box center [652, 164] width 13 height 13
click at [608, 206] on span "Scanned" at bounding box center [603, 203] width 40 height 13
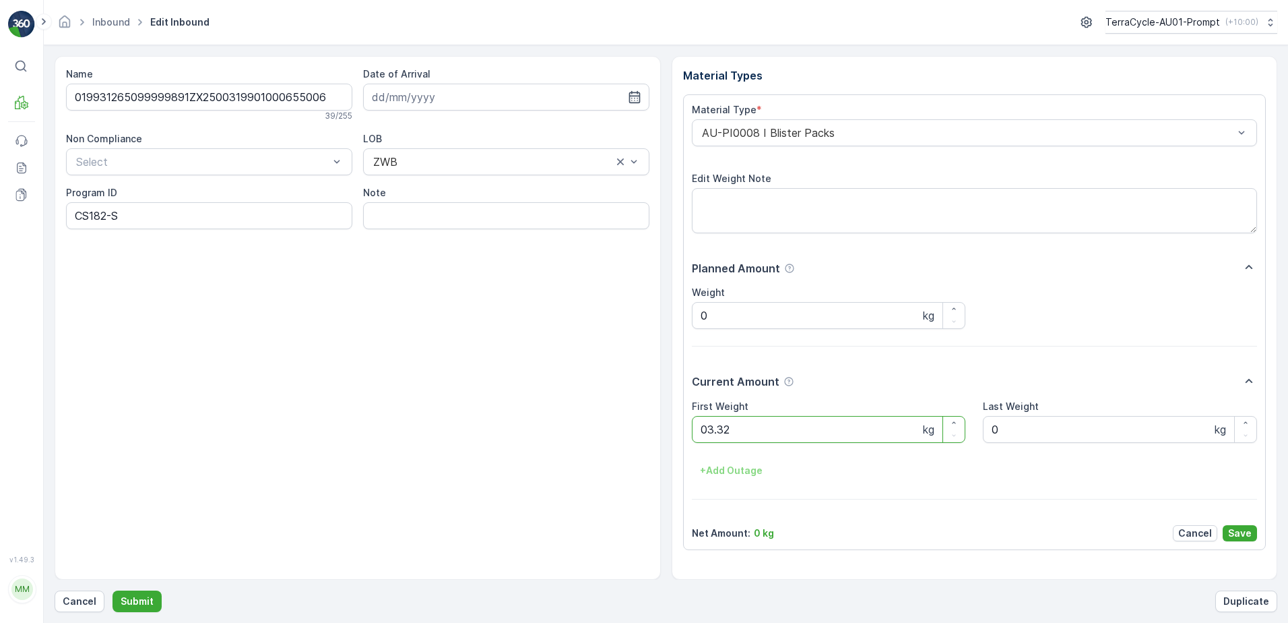
click button "Submit" at bounding box center [137, 601] width 49 height 22
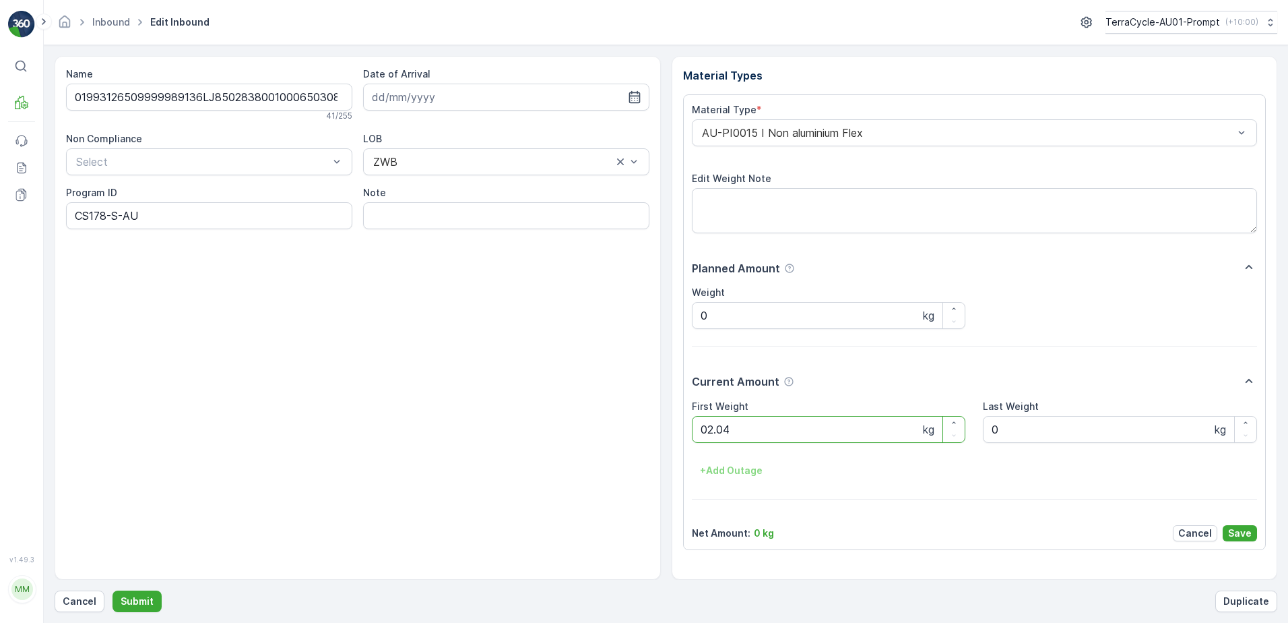
click button "Submit" at bounding box center [137, 601] width 49 height 22
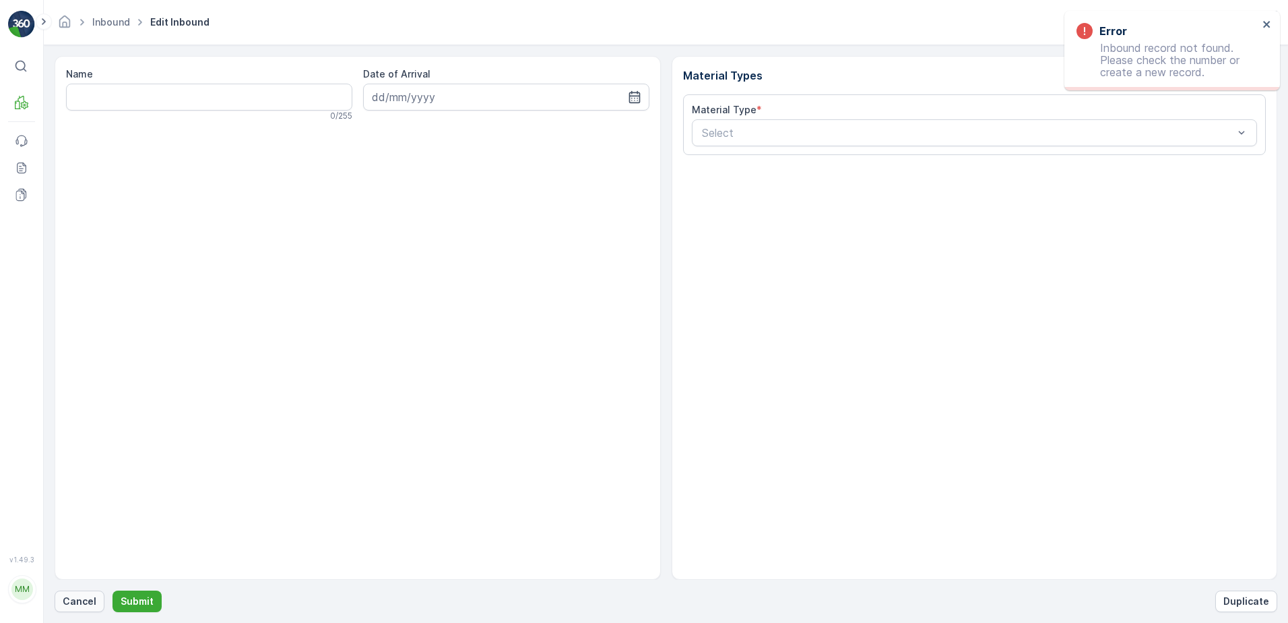
click at [63, 598] on button "Cancel" at bounding box center [80, 601] width 50 height 22
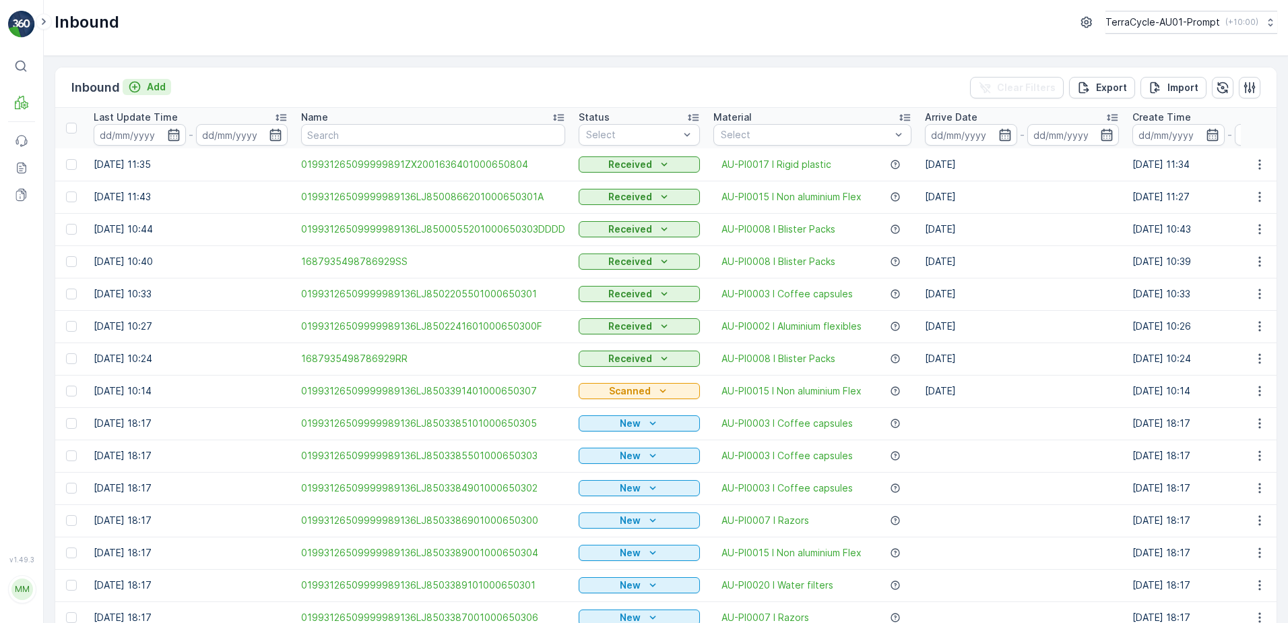
click at [165, 94] on button "Add" at bounding box center [147, 87] width 49 height 16
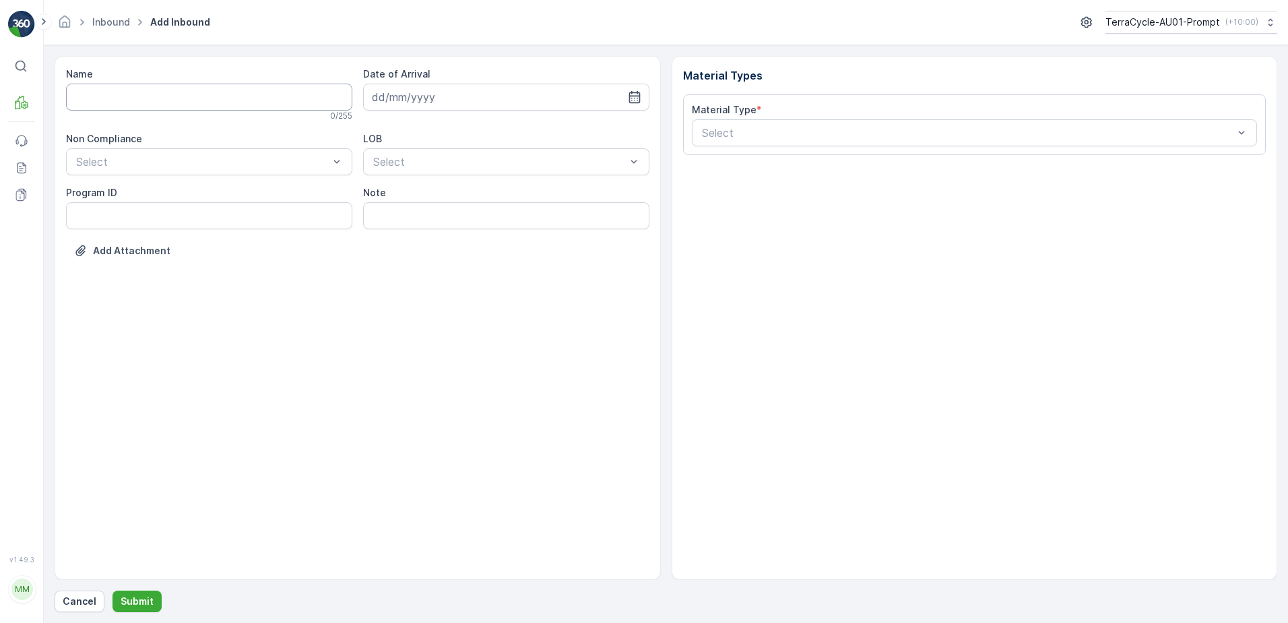
click at [164, 96] on input "Name" at bounding box center [209, 97] width 286 height 27
type input "019931265099999891ZX2001631101000650808"
click at [113, 590] on button "Submit" at bounding box center [137, 601] width 49 height 22
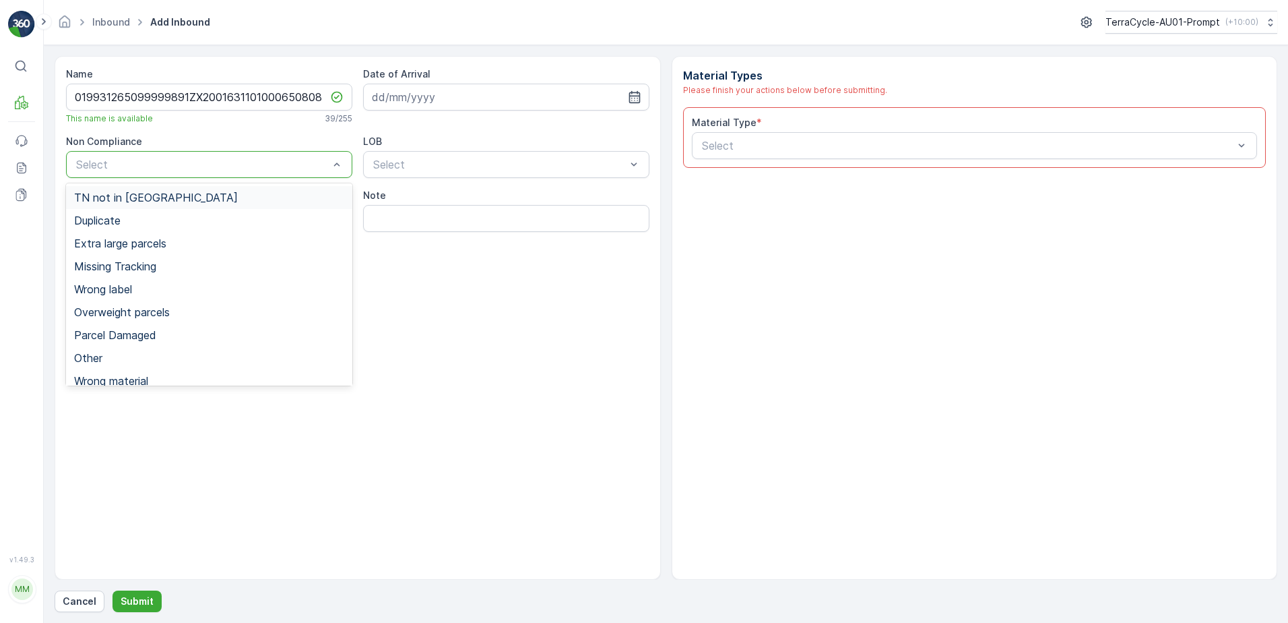
drag, startPoint x: 145, startPoint y: 202, endPoint x: 127, endPoint y: 205, distance: 17.7
click at [143, 203] on span "TN not in [GEOGRAPHIC_DATA]" at bounding box center [156, 197] width 164 height 12
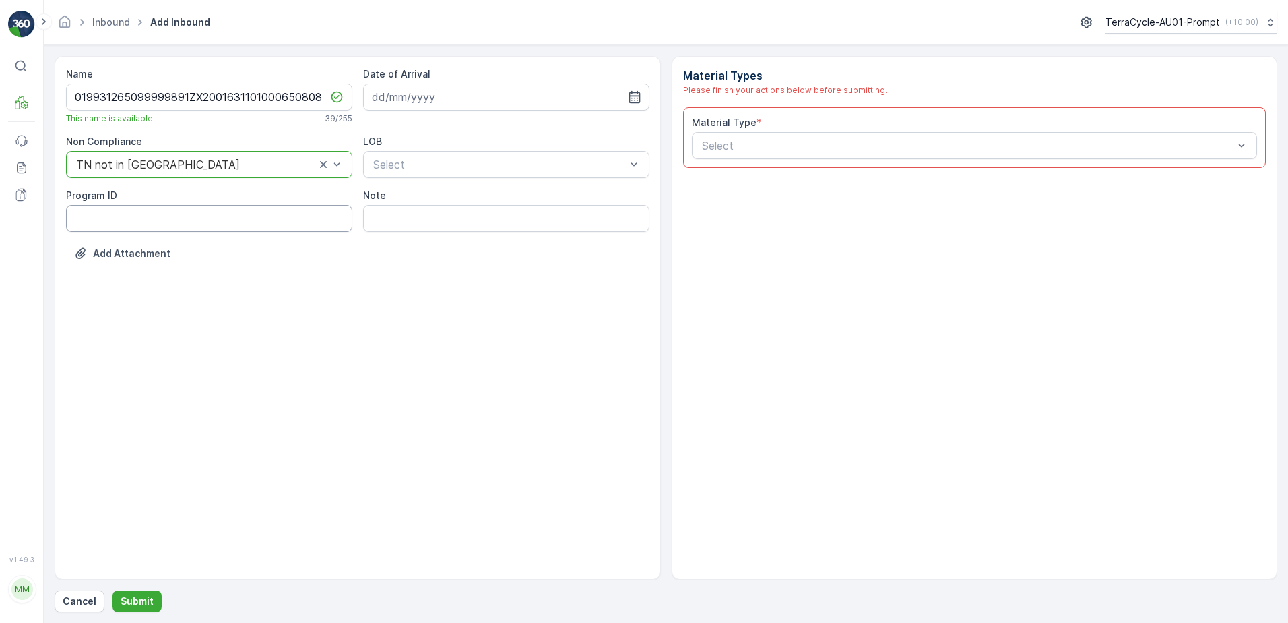
click at [123, 206] on ID "Program ID" at bounding box center [209, 218] width 286 height 27
type ID "RS4-S"
click at [448, 98] on input at bounding box center [506, 97] width 286 height 27
drag, startPoint x: 403, startPoint y: 214, endPoint x: 434, endPoint y: 168, distance: 55.9
click at [403, 214] on div "8" at bounding box center [411, 210] width 22 height 22
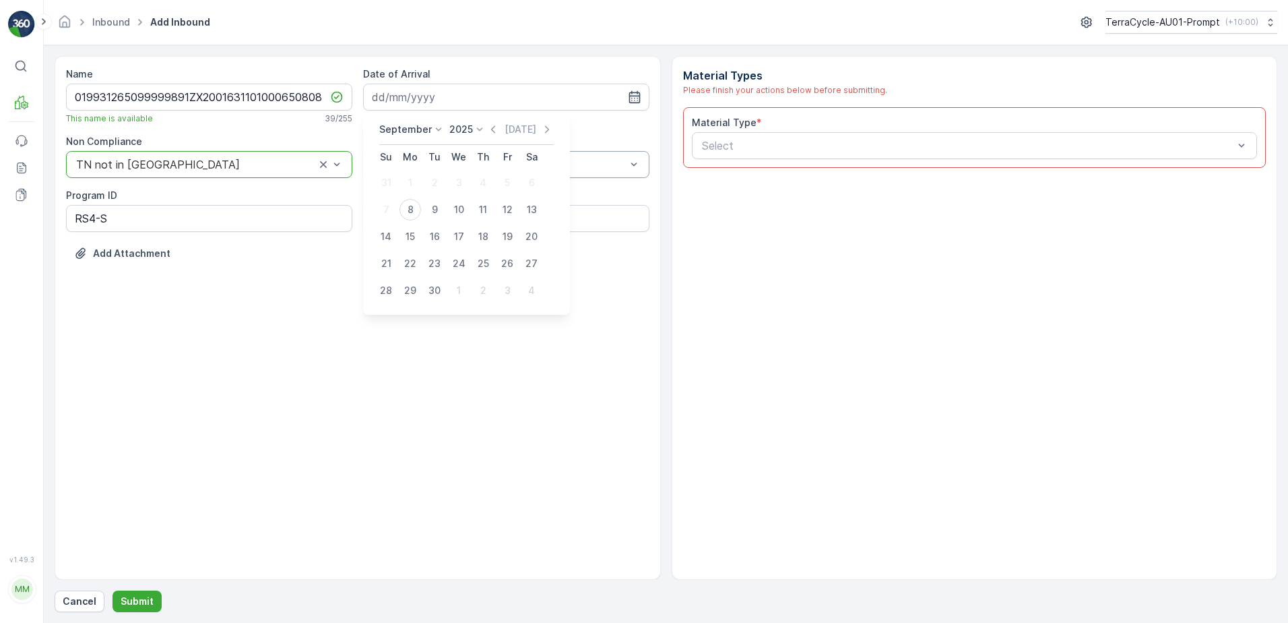
type input "[DATE]"
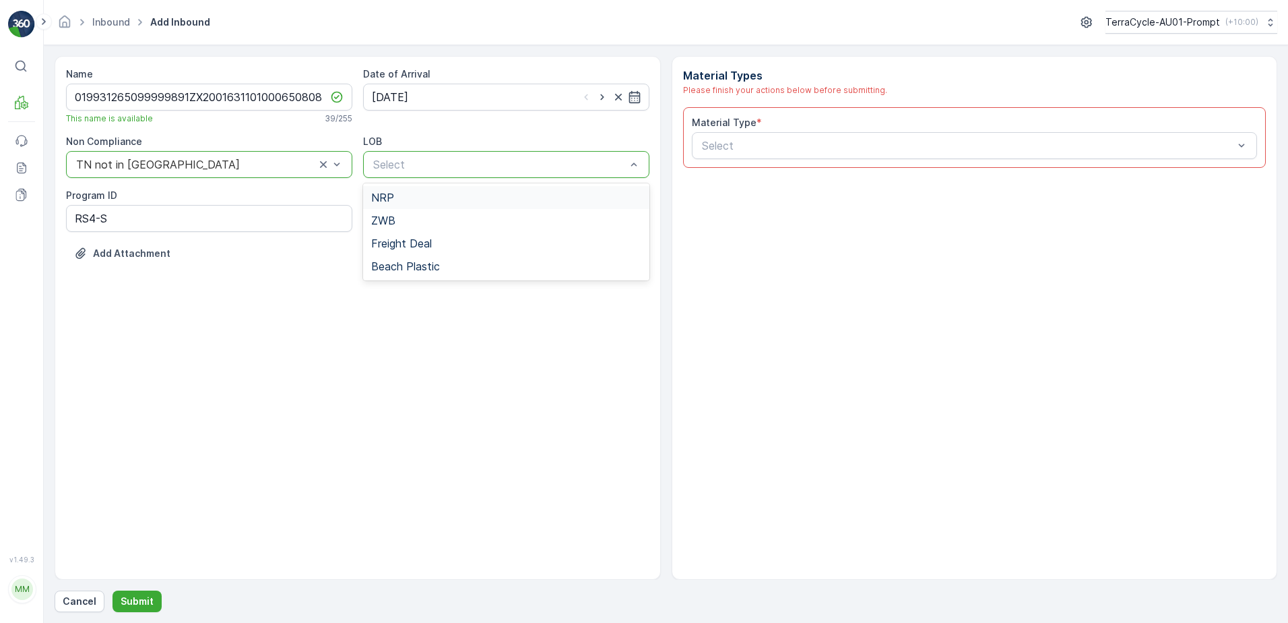
drag, startPoint x: 438, startPoint y: 160, endPoint x: 438, endPoint y: 172, distance: 11.5
drag, startPoint x: 407, startPoint y: 219, endPoint x: 681, endPoint y: 146, distance: 283.3
click at [407, 220] on div "ZWB" at bounding box center [506, 220] width 270 height 12
click at [714, 133] on div "Select" at bounding box center [975, 145] width 566 height 27
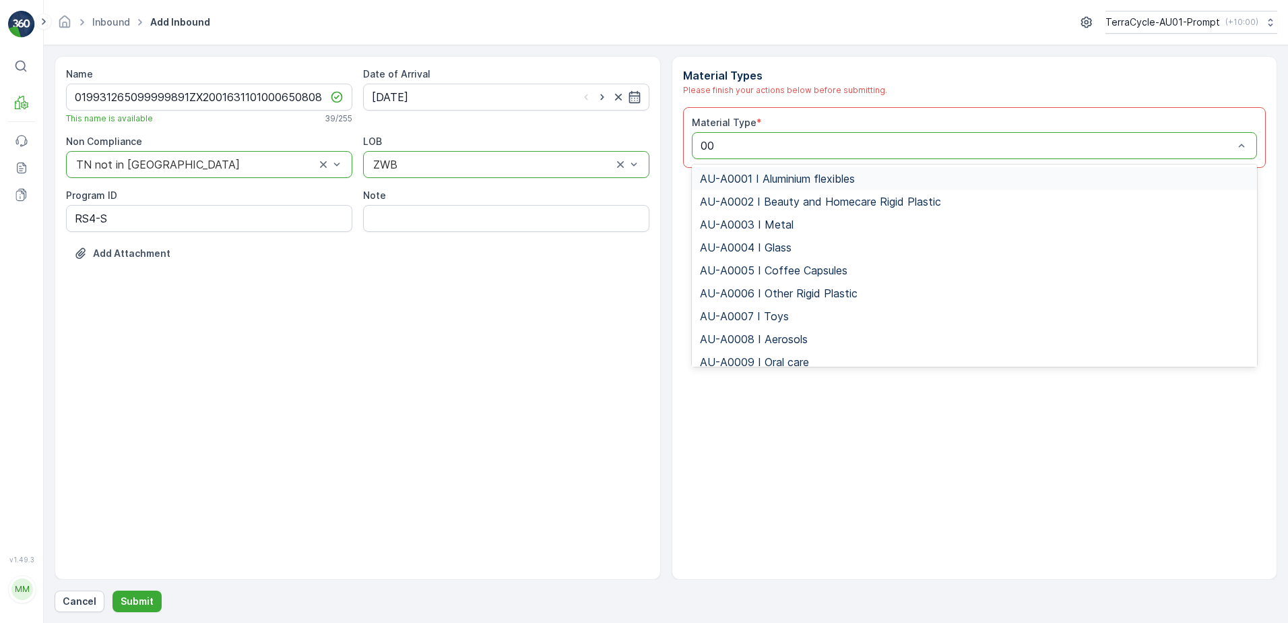
type input "003"
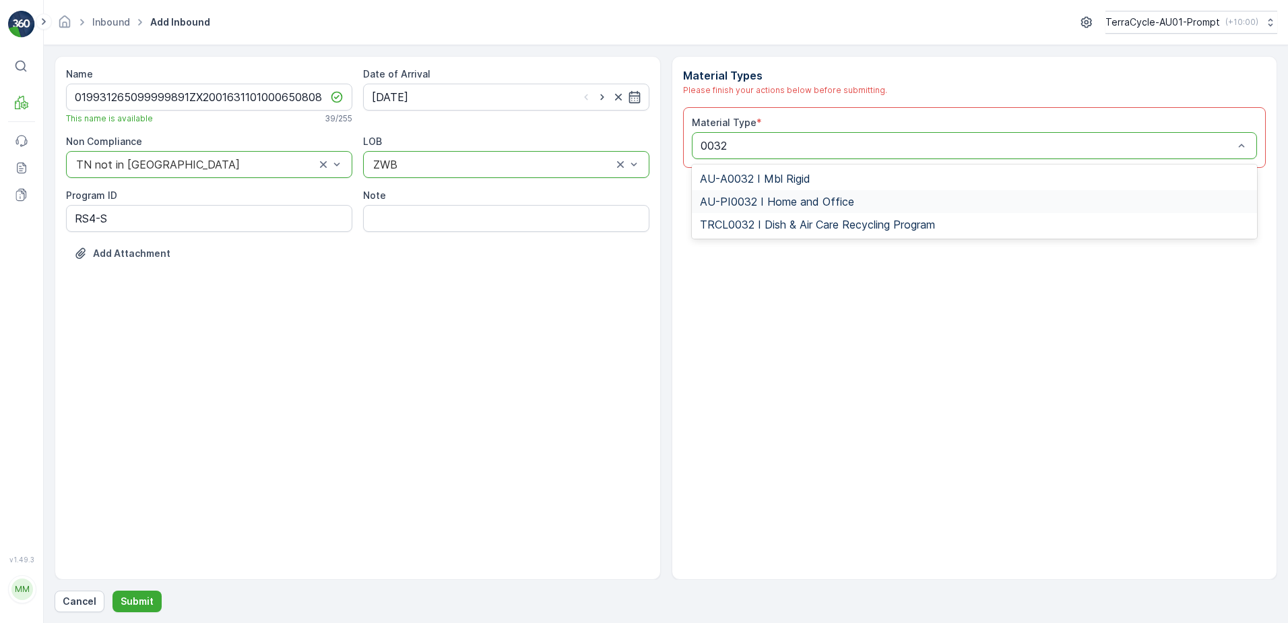
drag, startPoint x: 832, startPoint y: 200, endPoint x: 860, endPoint y: 206, distance: 29.5
click at [852, 203] on div "AU-PI0032 I Home and Office" at bounding box center [975, 201] width 550 height 12
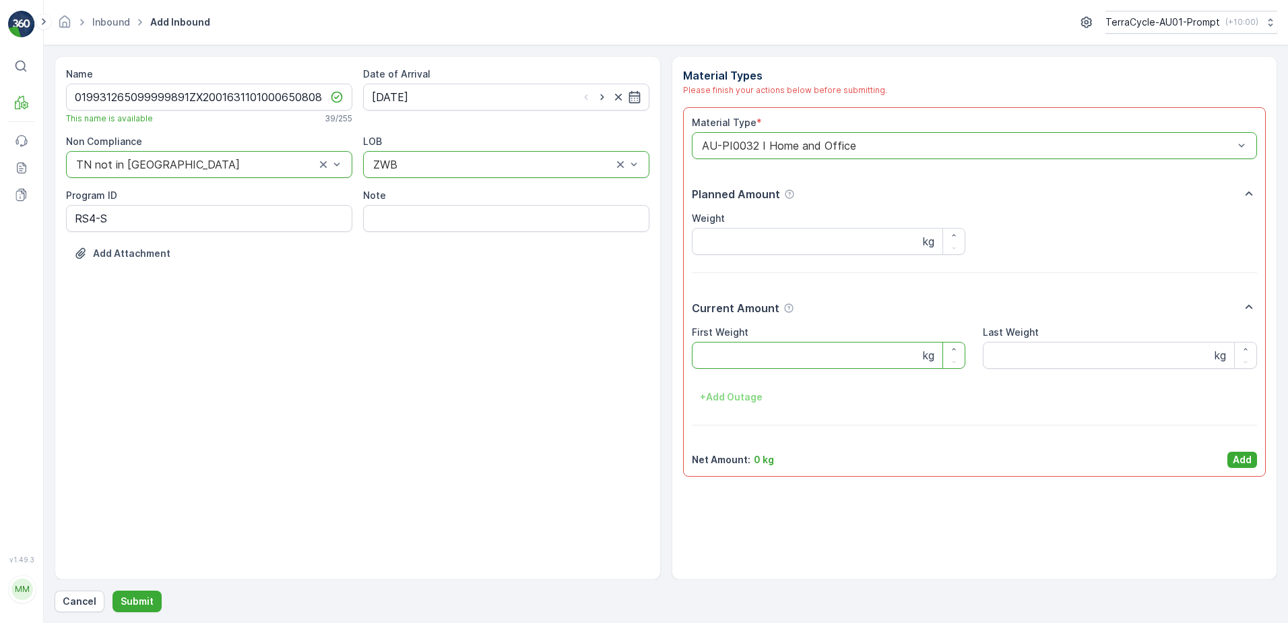
click at [748, 345] on Weight "First Weight" at bounding box center [829, 355] width 274 height 27
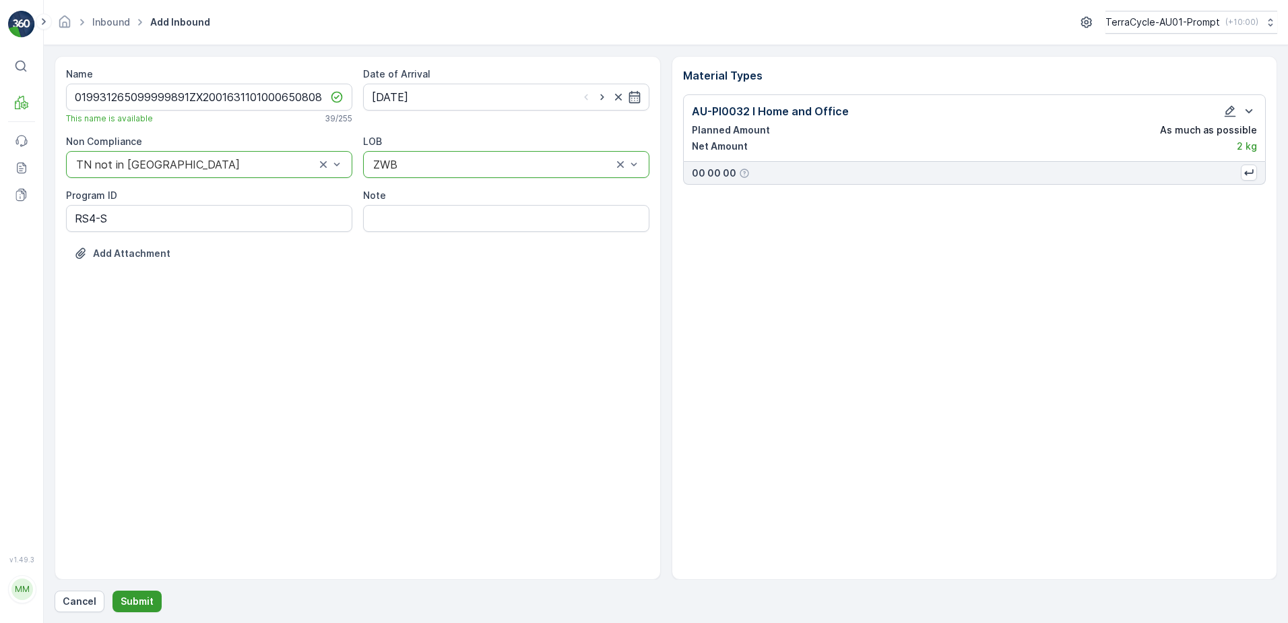
click at [132, 601] on p "Submit" at bounding box center [137, 600] width 33 height 13
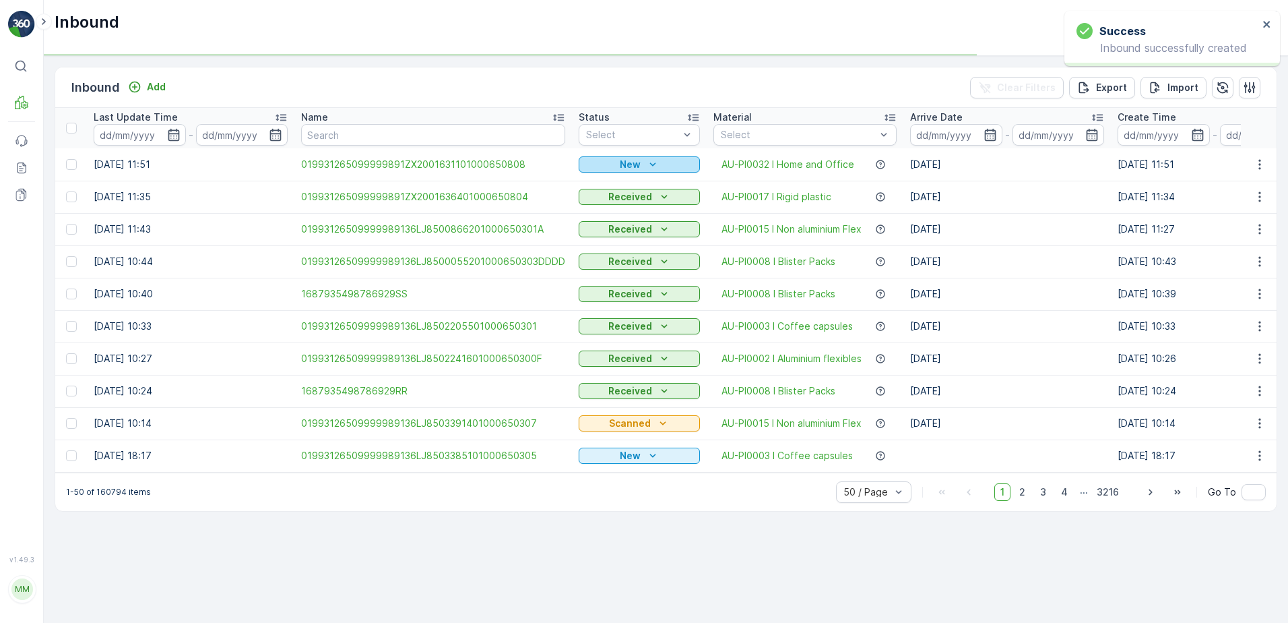
click at [631, 160] on p "New" at bounding box center [630, 164] width 21 height 13
click at [605, 206] on span "Scanned" at bounding box center [603, 203] width 40 height 13
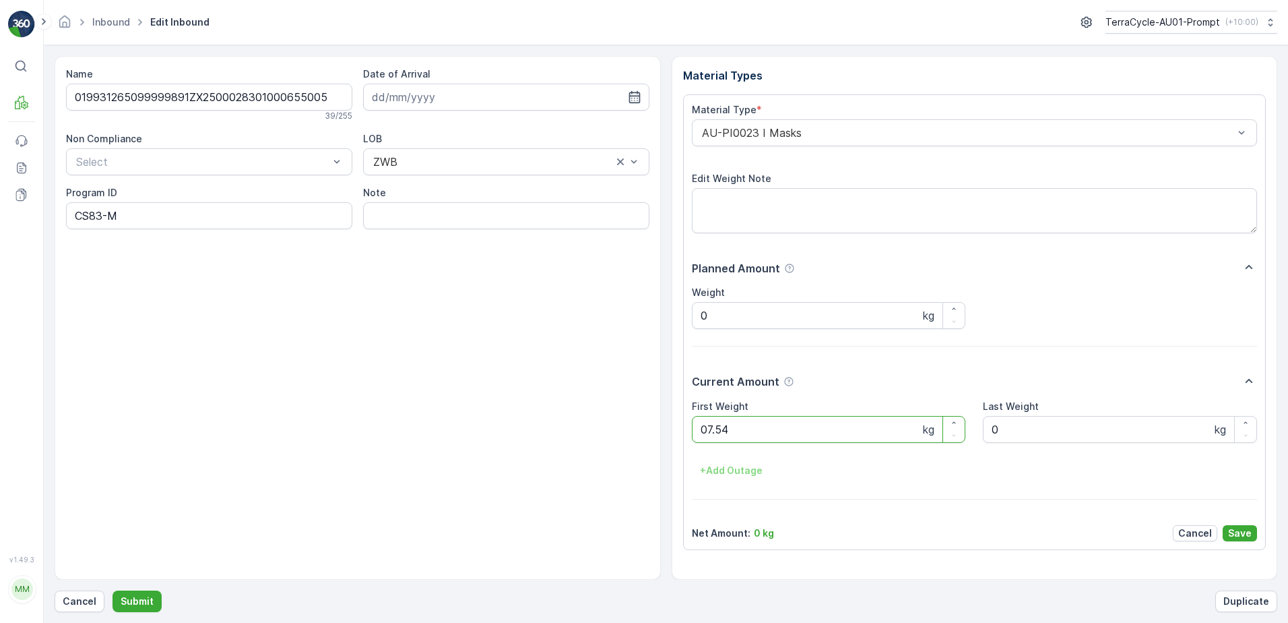
click button "Submit" at bounding box center [137, 601] width 49 height 22
click at [113, 590] on button "Submit" at bounding box center [137, 601] width 49 height 22
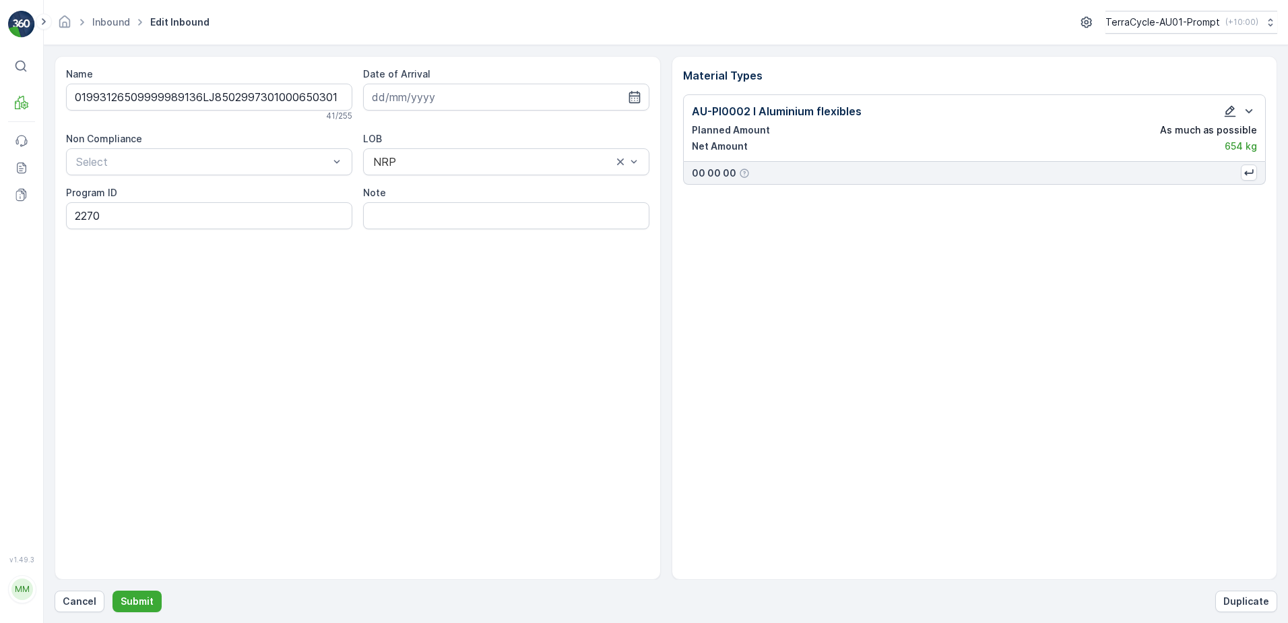
click at [1227, 113] on icon "button" at bounding box center [1230, 111] width 11 height 11
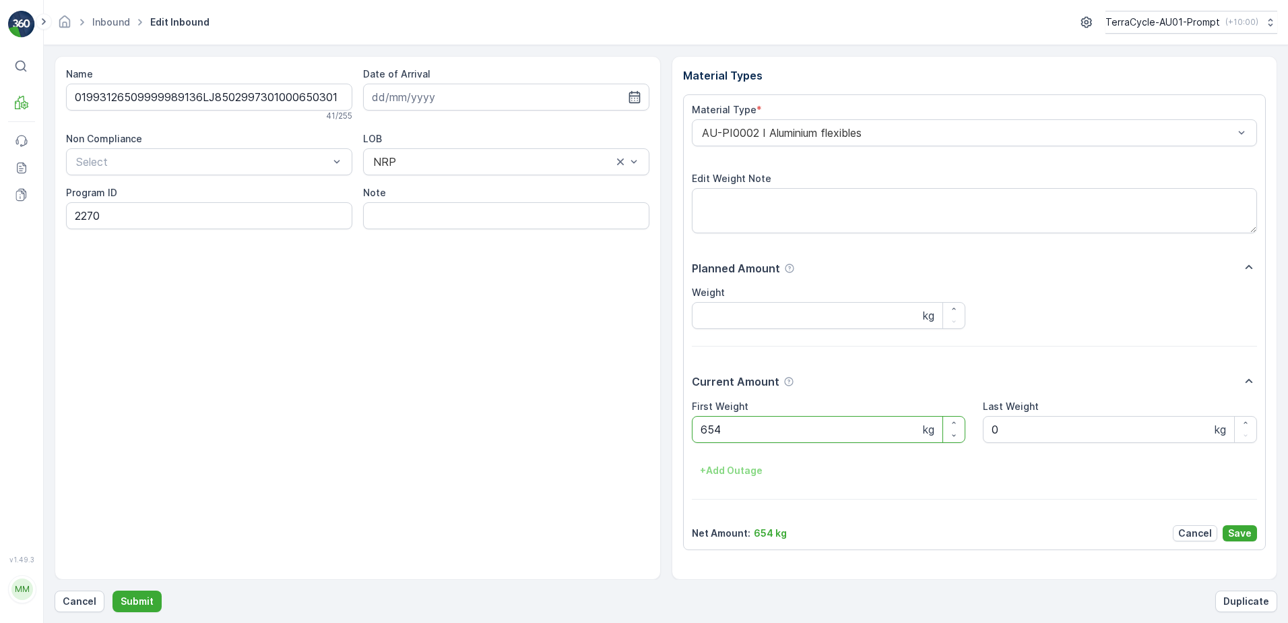
click at [707, 433] on Weight "654" at bounding box center [829, 429] width 274 height 27
click at [1231, 534] on p "Save" at bounding box center [1240, 532] width 24 height 13
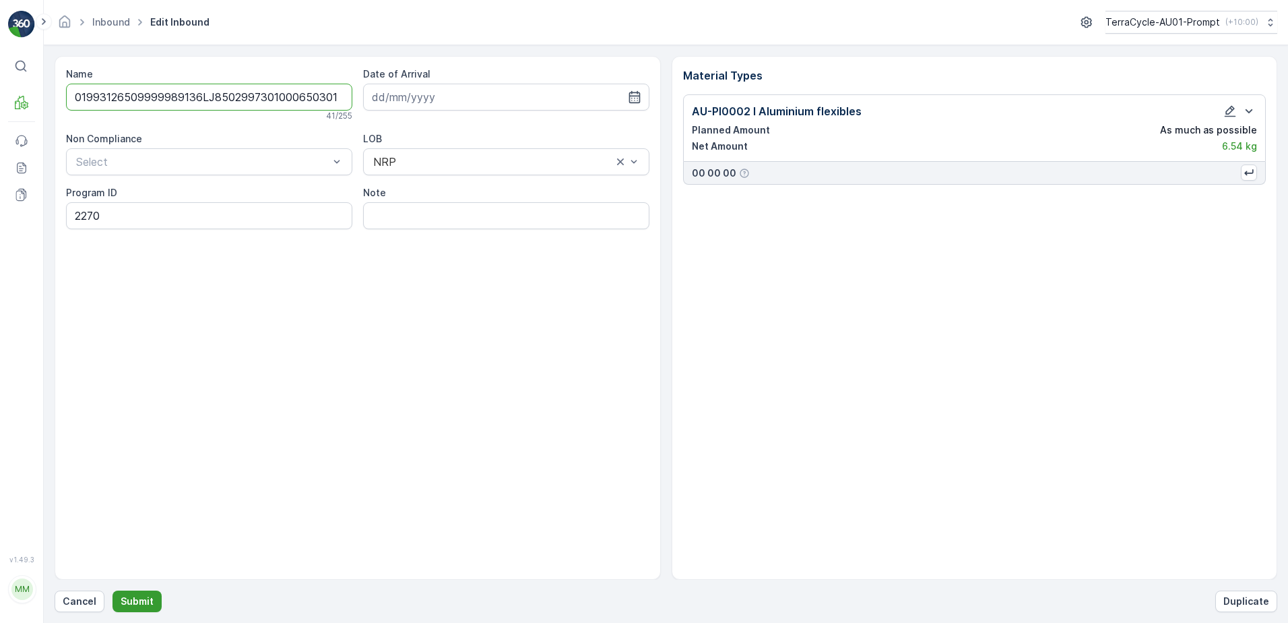
click at [123, 598] on p "Submit" at bounding box center [137, 600] width 33 height 13
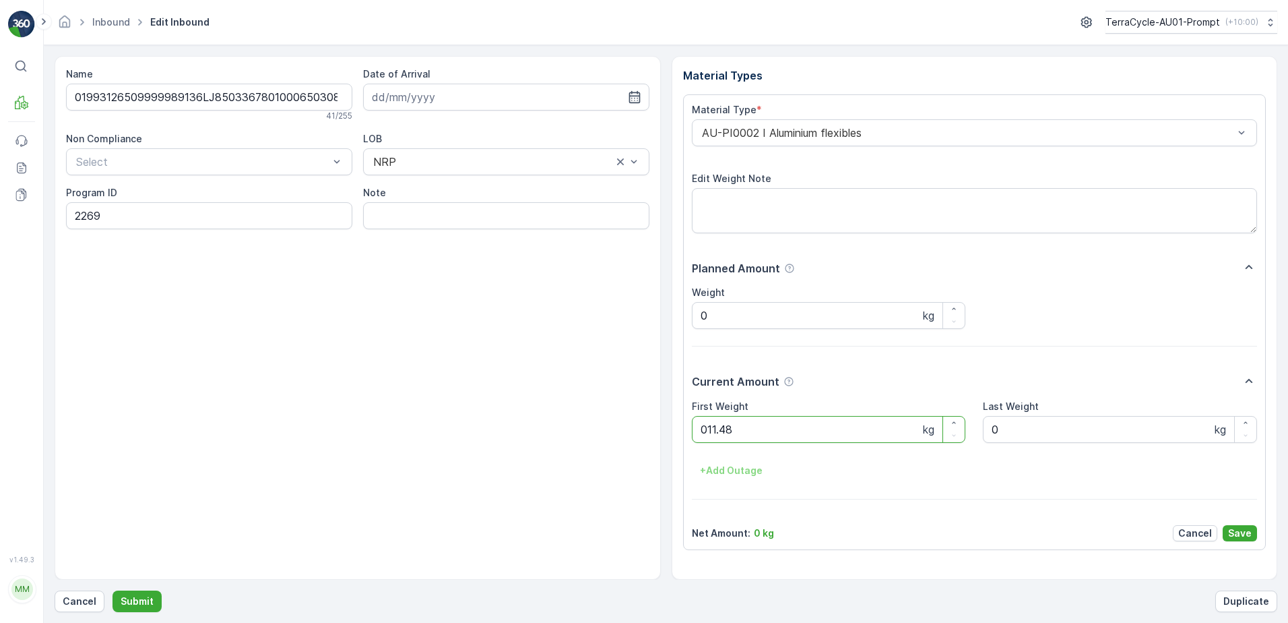
click at [113, 590] on button "Submit" at bounding box center [137, 601] width 49 height 22
